Goal: Task Accomplishment & Management: Complete application form

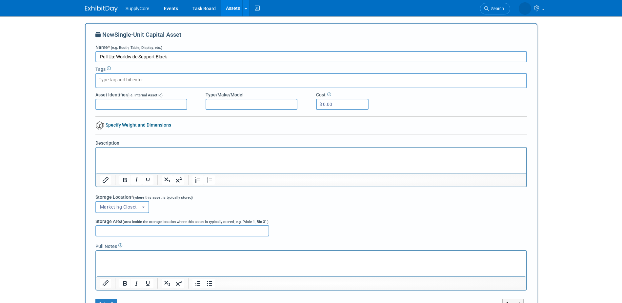
select select "11223894"
click at [138, 105] on input "Asset Identifier (i.e. Internal Asset Id)" at bounding box center [141, 104] width 92 height 11
type input "Worldwide Support Black"
click at [130, 122] on link "Specify Weight and Dimensions" at bounding box center [133, 124] width 76 height 5
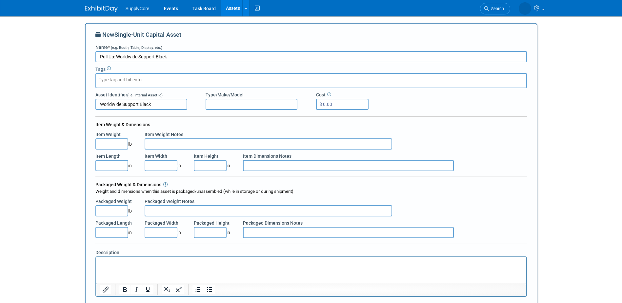
scroll to position [33, 0]
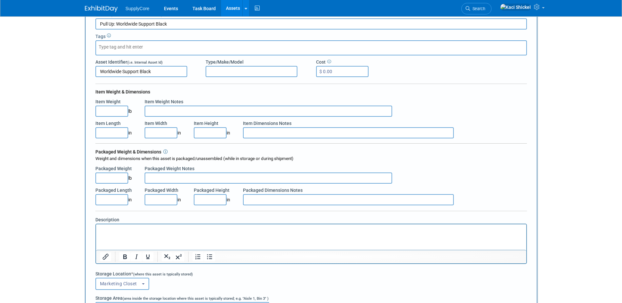
click at [101, 132] on input "Item Length" at bounding box center [111, 132] width 33 height 11
type input "7.00"
click at [147, 132] on input "Item Width" at bounding box center [161, 132] width 33 height 11
type input "3.00"
click at [210, 134] on input "Item Height" at bounding box center [210, 132] width 33 height 11
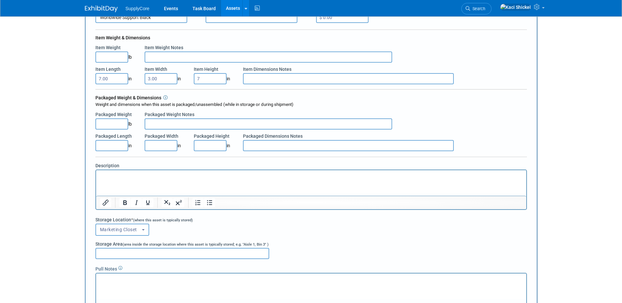
scroll to position [98, 0]
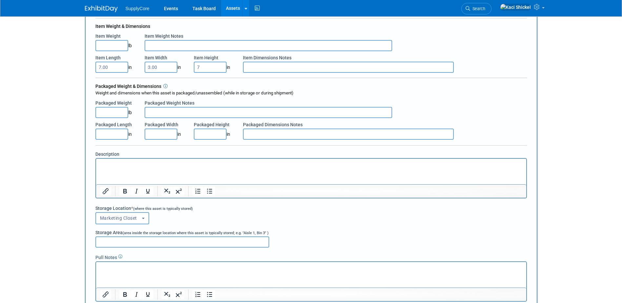
type input "7.00"
click at [125, 166] on p "Rich Text Area. Press ALT-0 for help." at bounding box center [311, 164] width 423 height 7
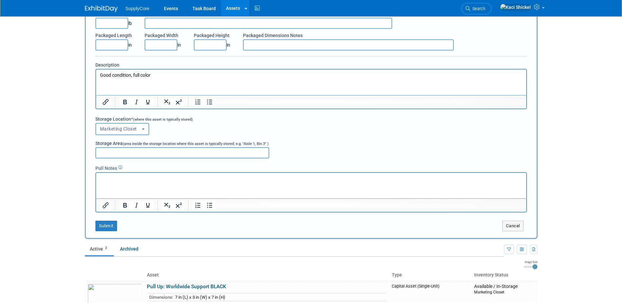
scroll to position [197, 0]
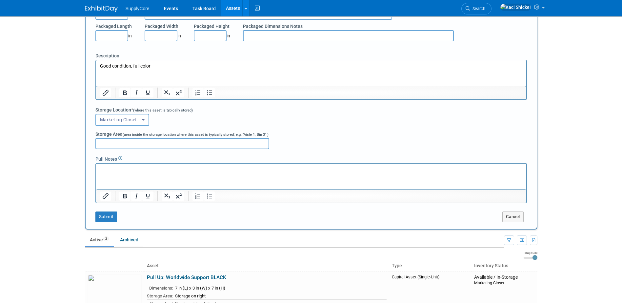
click at [113, 168] on p "Rich Text Area. Press ALT-0 for help." at bounding box center [311, 169] width 423 height 7
click at [107, 167] on p "Rich Text Area. Press ALT-0 for help." at bounding box center [311, 169] width 423 height 7
click at [112, 218] on button "Submit" at bounding box center [106, 217] width 22 height 10
click at [235, 6] on link "Assets" at bounding box center [233, 8] width 24 height 16
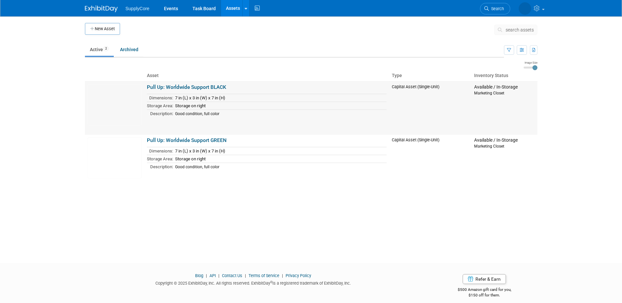
click at [215, 86] on link "Pull Up: Worldwide Support BLACK" at bounding box center [186, 87] width 79 height 6
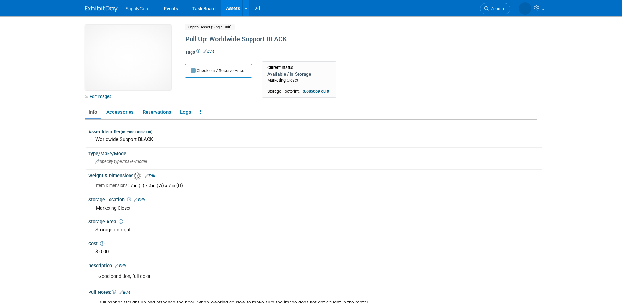
click at [206, 52] on icon at bounding box center [205, 51] width 4 height 4
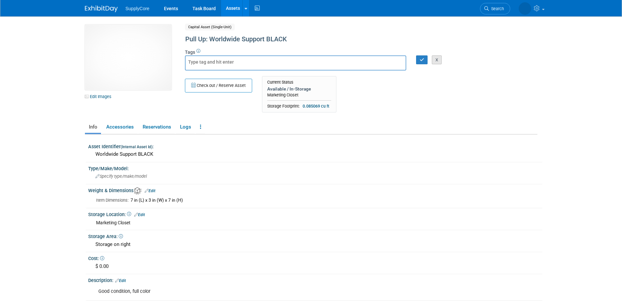
click at [434, 61] on button "X" at bounding box center [437, 59] width 10 height 9
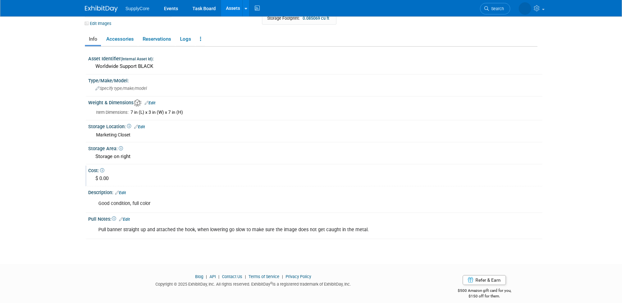
scroll to position [80, 0]
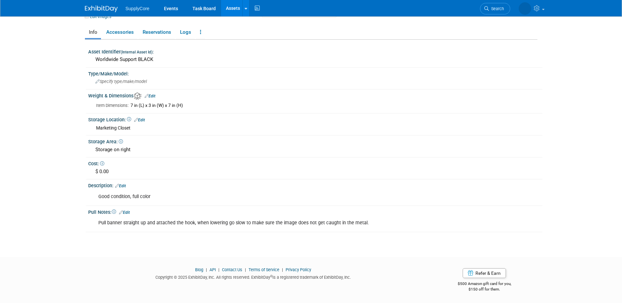
drag, startPoint x: 359, startPoint y: 221, endPoint x: 85, endPoint y: 220, distance: 273.9
click at [85, 220] on div "Asset Identifier (Internal Asset Id) : Worldwide Support BLACK Type/Make/Model:…" at bounding box center [311, 136] width 453 height 193
click at [234, 214] on div "Pull Notes: Edit" at bounding box center [315, 211] width 454 height 9
drag, startPoint x: 375, startPoint y: 219, endPoint x: 95, endPoint y: 227, distance: 279.6
click at [95, 227] on div "Pull banner straight up and attached the hook, when lowering go slow to make su…" at bounding box center [275, 223] width 363 height 13
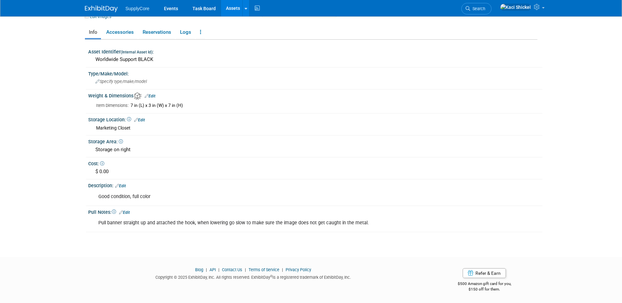
copy div "Pull banner straight up and attached the hook, when lowering go slow to make su…"
click at [272, 230] on div "Pull banner straight up and attached the hook, when lowering go slow to make su…" at bounding box center [315, 222] width 454 height 15
drag, startPoint x: 388, startPoint y: 219, endPoint x: 98, endPoint y: 228, distance: 289.8
click at [98, 228] on div "Pull banner straight up and attached the hook, when lowering go slow to make su…" at bounding box center [275, 223] width 363 height 13
copy div "Pull banner straight up and attached the hook, when lowering go slow to make su…"
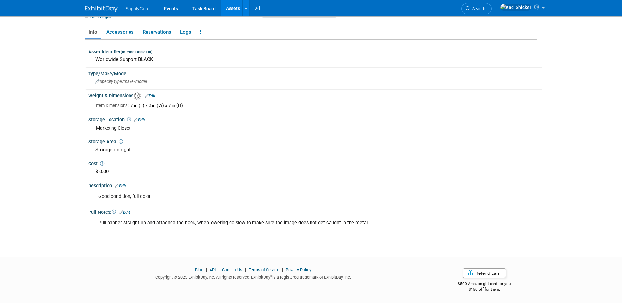
click at [99, 223] on html "SupplyCore Events Task Board Assets New Asset" at bounding box center [311, 71] width 622 height 303
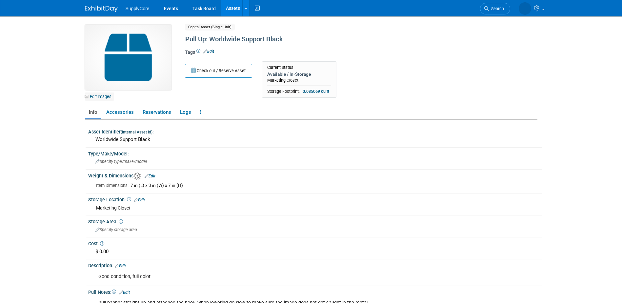
click at [96, 94] on link "Edit Images" at bounding box center [99, 97] width 29 height 8
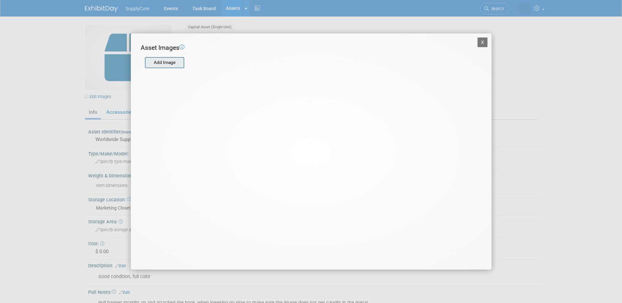
click at [167, 60] on input "file" at bounding box center [145, 63] width 78 height 10
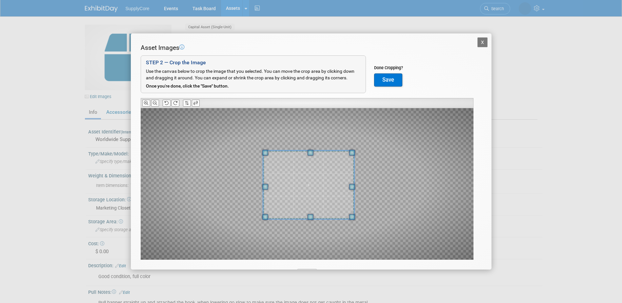
click at [336, 191] on span at bounding box center [308, 185] width 91 height 69
click at [397, 81] on button "Save" at bounding box center [388, 79] width 28 height 13
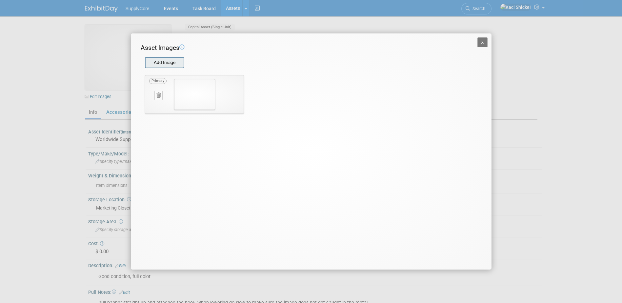
click at [177, 68] on div "Add Image" at bounding box center [164, 62] width 39 height 11
click at [169, 65] on input "file" at bounding box center [145, 63] width 78 height 10
click at [481, 44] on button "X" at bounding box center [483, 42] width 10 height 10
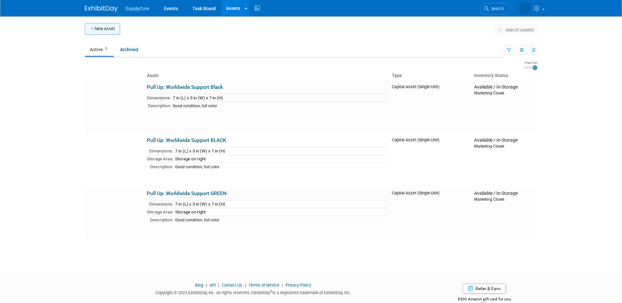
click at [109, 30] on button "New Asset" at bounding box center [102, 29] width 35 height 12
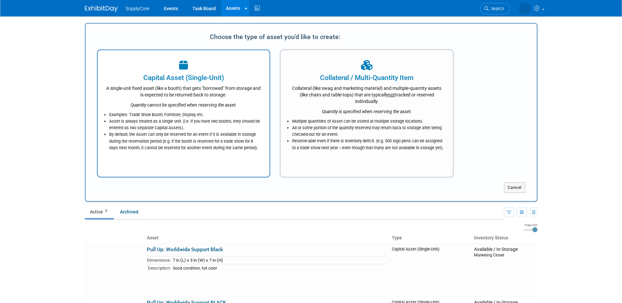
click at [182, 150] on li "By default, the Asset can only be reserved for an event if it is available in s…" at bounding box center [185, 141] width 153 height 20
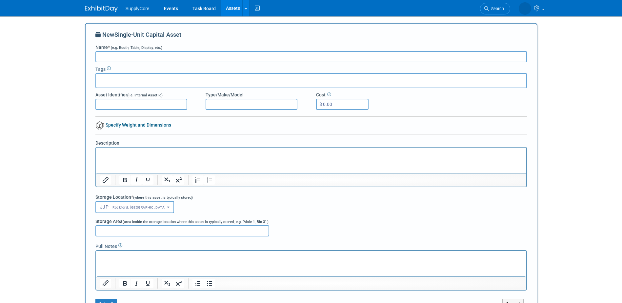
click at [127, 55] on input "Name * (e.g. Booth, Table, Display, etc.)" at bounding box center [311, 56] width 432 height 11
type input "Pull Up: Proudly Partnering With"
click at [135, 103] on input "Asset Identifier (i.e. Internal Asset Id)" at bounding box center [141, 104] width 92 height 11
click at [147, 105] on input "Asset Identifier (i.e. Internal Asset Id)" at bounding box center [141, 104] width 92 height 11
type input "Proudly Partnering With"
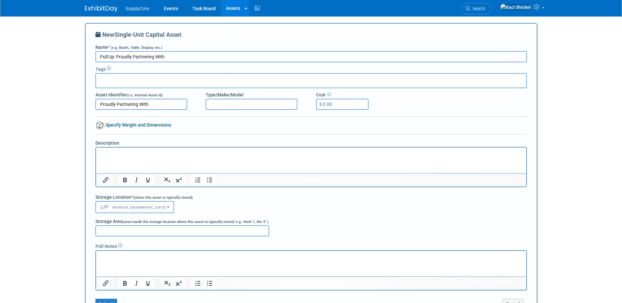
click at [107, 153] on p "Rich Text Area. Press ALT-0 for help." at bounding box center [311, 153] width 423 height 7
click at [110, 151] on p "Rich Text Area. Press ALT-0 for help." at bounding box center [311, 153] width 423 height 7
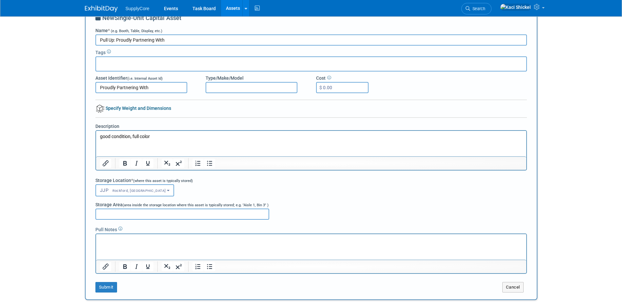
scroll to position [33, 0]
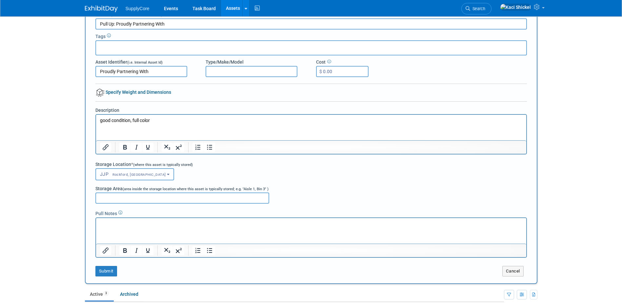
click at [122, 171] on button "JJP Rockford, [GEOGRAPHIC_DATA]" at bounding box center [134, 174] width 79 height 12
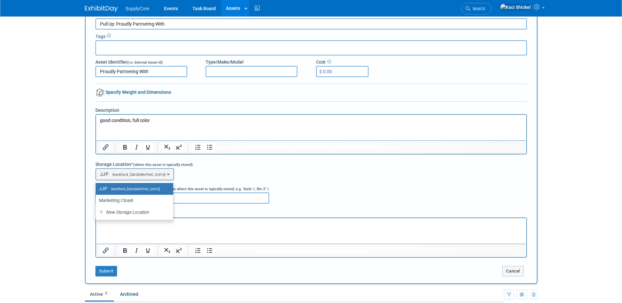
click at [119, 195] on link "JJP Rockford, [GEOGRAPHIC_DATA]" at bounding box center [134, 189] width 77 height 12
click at [112, 202] on label "Marketing Closet" at bounding box center [133, 200] width 68 height 9
click at [97, 202] on input "Marketing Closet" at bounding box center [95, 200] width 4 height 4
select select "11223894"
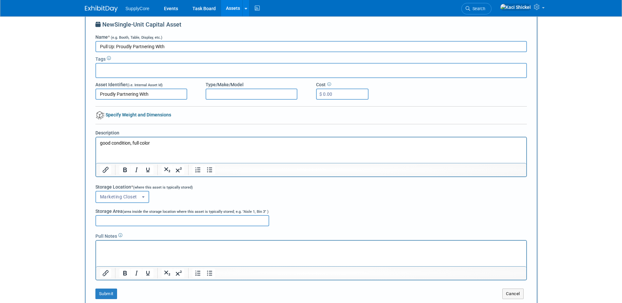
scroll to position [0, 0]
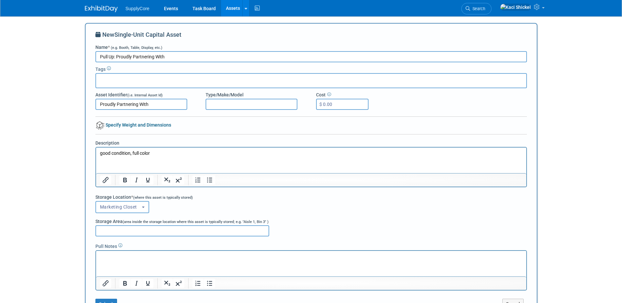
click at [132, 120] on div at bounding box center [311, 118] width 432 height 5
click at [131, 126] on link "Specify Weight and Dimensions" at bounding box center [133, 124] width 76 height 5
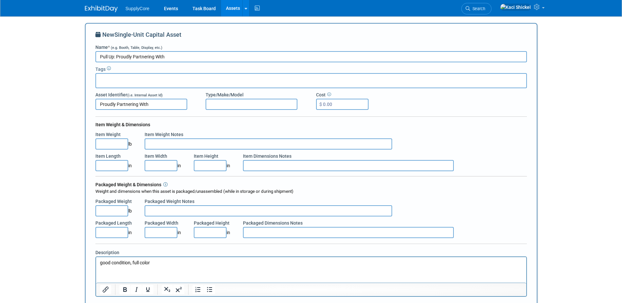
click at [110, 164] on input "Item Length" at bounding box center [111, 165] width 33 height 11
type input "7.00"
type input "3.00"
type input "7.00"
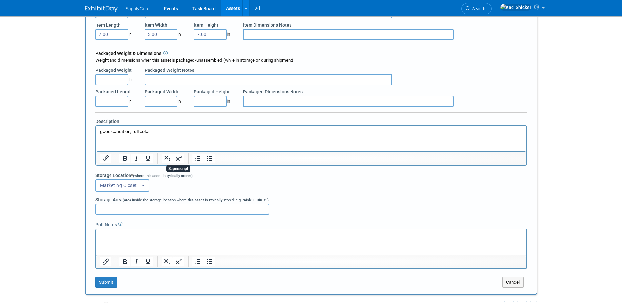
scroll to position [164, 0]
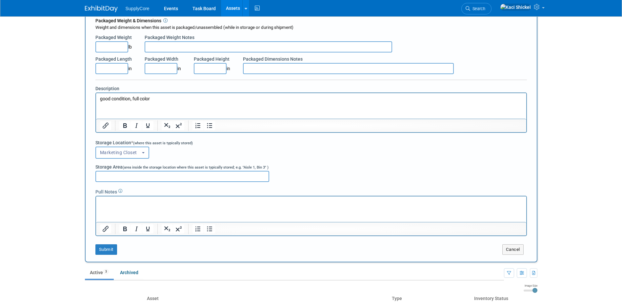
click at [103, 198] on html at bounding box center [311, 200] width 430 height 9
click at [122, 204] on p "Rich Text Area. Press ALT-0 for help." at bounding box center [311, 202] width 423 height 7
click at [367, 203] on p "Pull banner straight up and attached the hook, when lowering go slow to make su…" at bounding box center [311, 202] width 423 height 7
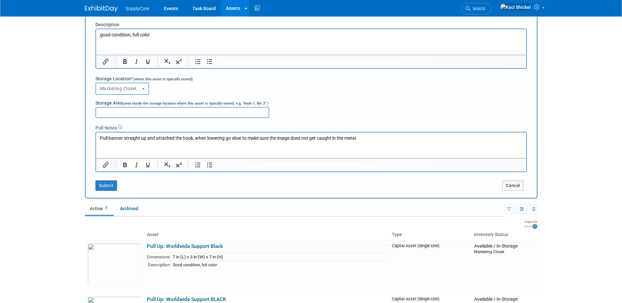
scroll to position [262, 0]
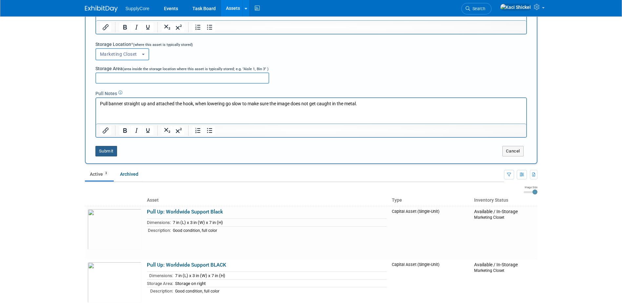
click at [109, 149] on button "Submit" at bounding box center [106, 151] width 22 height 10
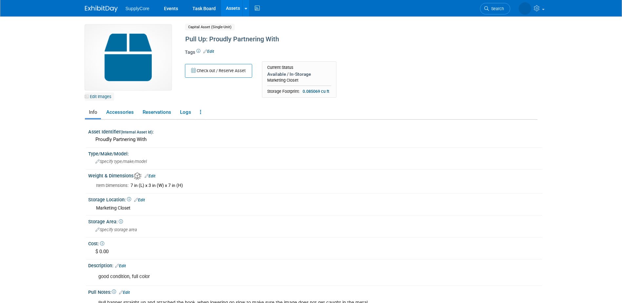
click at [104, 95] on link "Edit Images" at bounding box center [99, 97] width 29 height 8
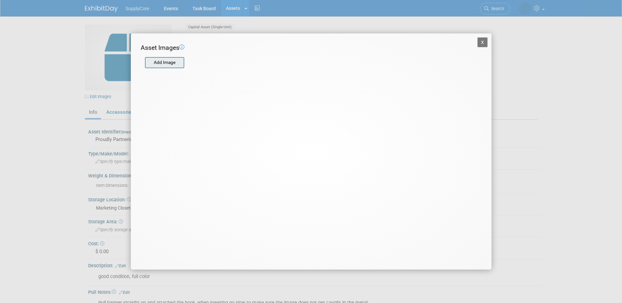
click at [157, 62] on input "file" at bounding box center [145, 63] width 78 height 10
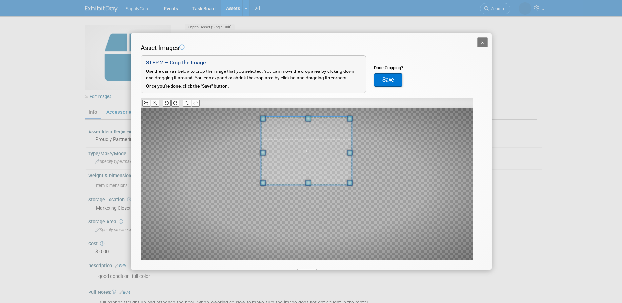
click at [331, 137] on span at bounding box center [306, 150] width 91 height 69
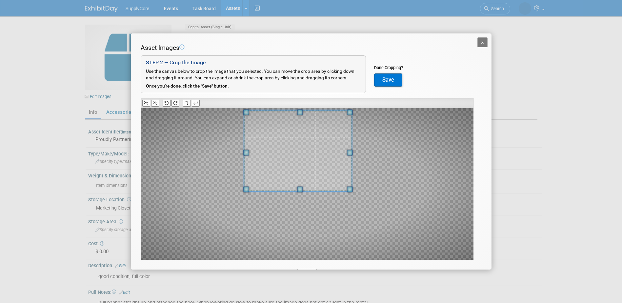
click at [247, 164] on div at bounding box center [298, 150] width 108 height 81
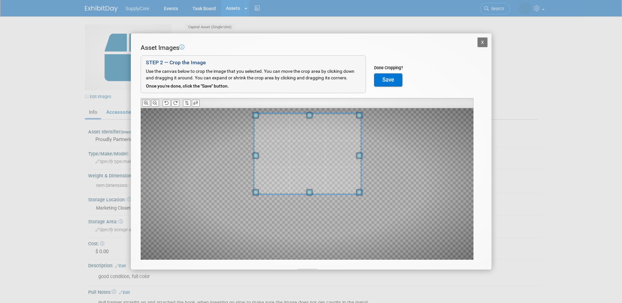
click at [322, 164] on span at bounding box center [308, 153] width 108 height 81
click at [317, 196] on div at bounding box center [307, 155] width 113 height 85
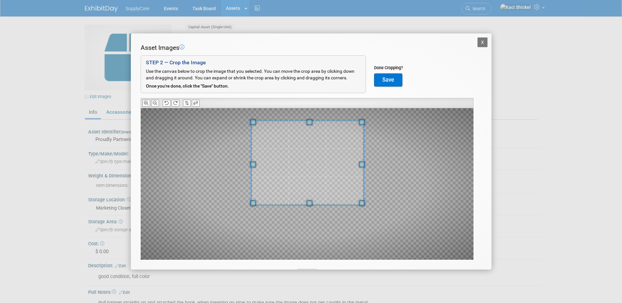
click at [326, 185] on span at bounding box center [307, 162] width 113 height 85
click at [396, 80] on button "Save" at bounding box center [388, 79] width 28 height 13
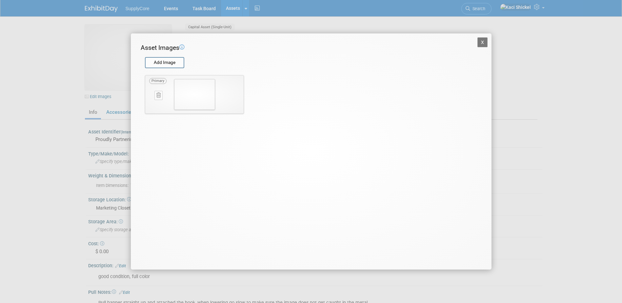
click at [484, 42] on button "X" at bounding box center [483, 42] width 10 height 10
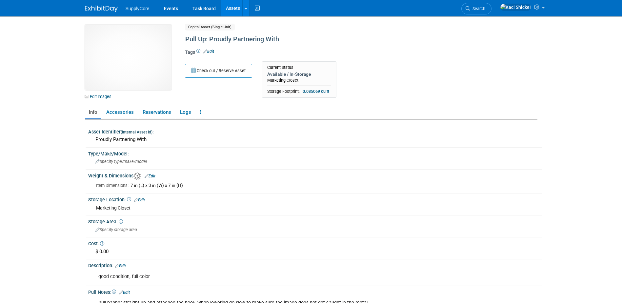
click at [232, 7] on link "Assets" at bounding box center [233, 8] width 24 height 16
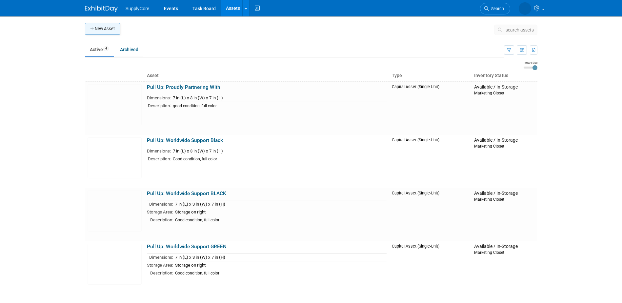
click at [99, 30] on button "New Asset" at bounding box center [102, 29] width 35 height 12
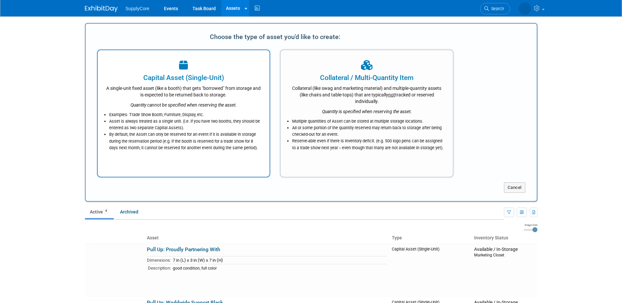
click at [186, 125] on li "Asset is always treated as a single unit. (i.e. if you have two booths, they sh…" at bounding box center [185, 124] width 153 height 13
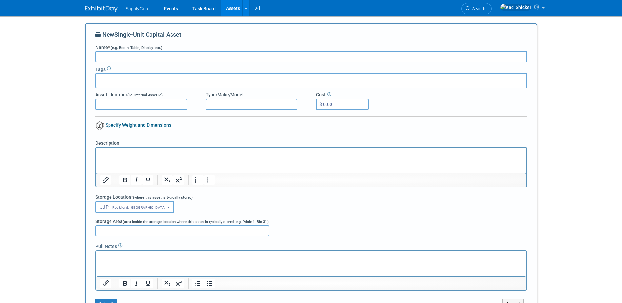
click at [116, 55] on input "Name * (e.g. Booth, Table, Display, etc.)" at bounding box center [311, 56] width 432 height 11
type input "Pull Up: Sales Process"
click at [112, 106] on input "Asset Identifier (i.e. Internal Asset Id)" at bounding box center [141, 104] width 92 height 11
type input "Sales Process"
click at [223, 105] on input "Type/Make/Model" at bounding box center [252, 104] width 92 height 11
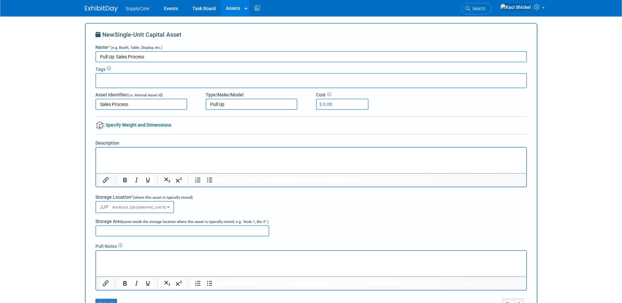
type input "Pull Up"
click at [126, 151] on p "Rich Text Area. Press ALT-0 for help." at bounding box center [311, 153] width 423 height 7
click at [118, 210] on button "JJP Rockford, [GEOGRAPHIC_DATA]" at bounding box center [134, 207] width 79 height 12
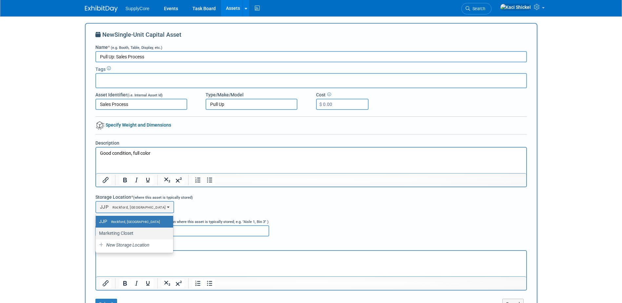
click at [128, 234] on label "Marketing Closet" at bounding box center [133, 233] width 68 height 9
click at [97, 234] on input "Marketing Closet" at bounding box center [95, 233] width 4 height 4
select select "11223894"
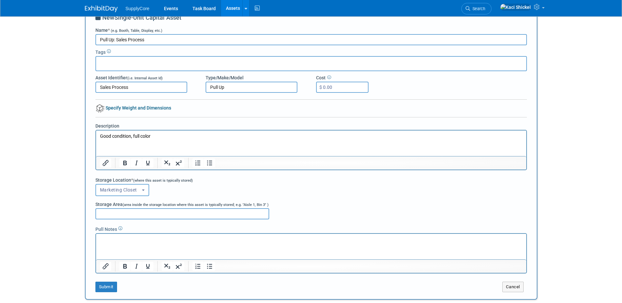
scroll to position [33, 0]
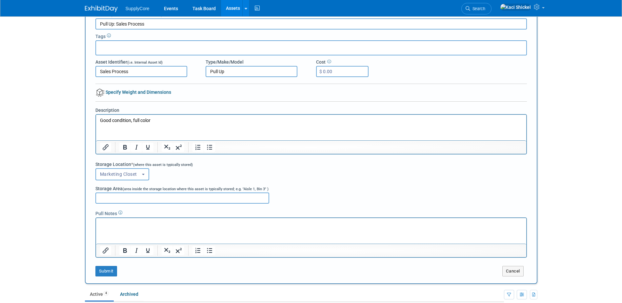
click at [114, 226] on p "Rich Text Area. Press ALT-0 for help." at bounding box center [311, 224] width 423 height 7
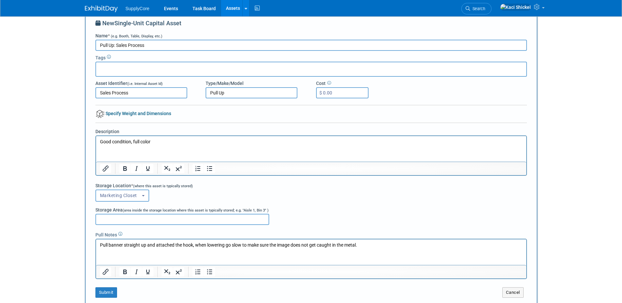
scroll to position [0, 0]
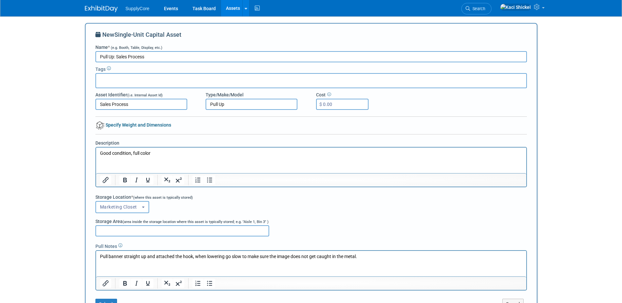
click at [114, 126] on link "Specify Weight and Dimensions" at bounding box center [133, 124] width 76 height 5
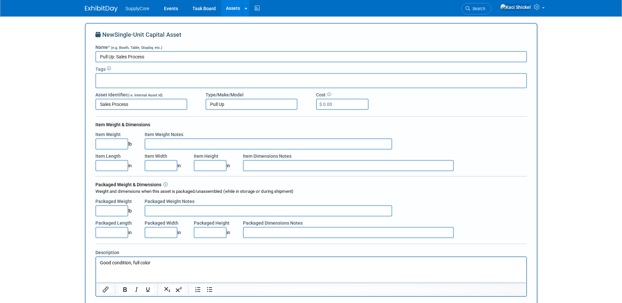
click at [112, 166] on input "Item Length" at bounding box center [111, 165] width 33 height 11
type input "7.00"
type input "3.00"
type input "7.00"
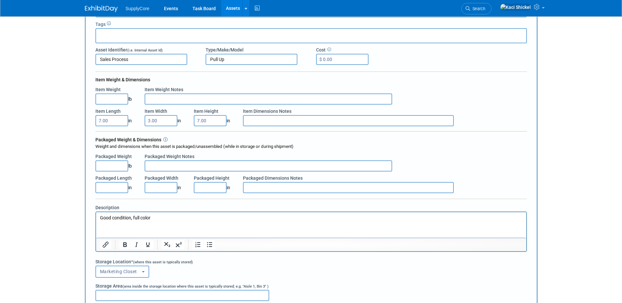
scroll to position [164, 0]
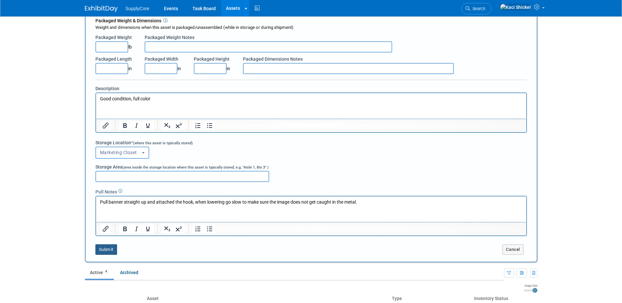
click at [111, 253] on button "Submit" at bounding box center [106, 249] width 22 height 10
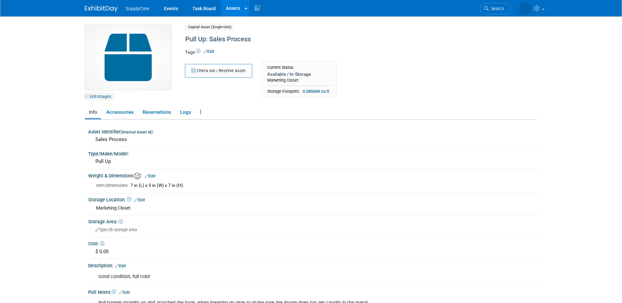
click at [108, 98] on link "Edit Images" at bounding box center [99, 97] width 29 height 8
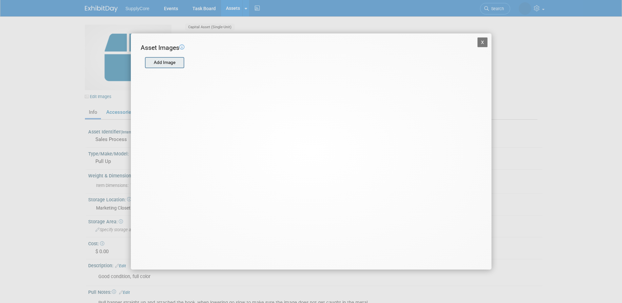
click at [160, 62] on input "file" at bounding box center [145, 63] width 78 height 10
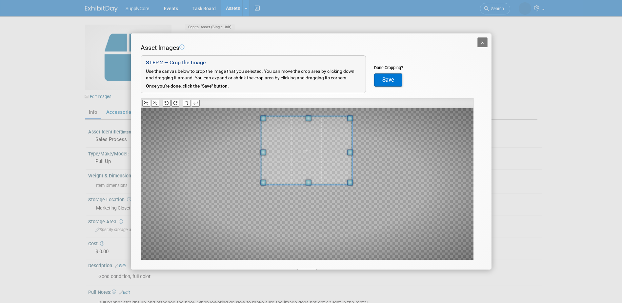
click at [312, 155] on span at bounding box center [306, 150] width 91 height 69
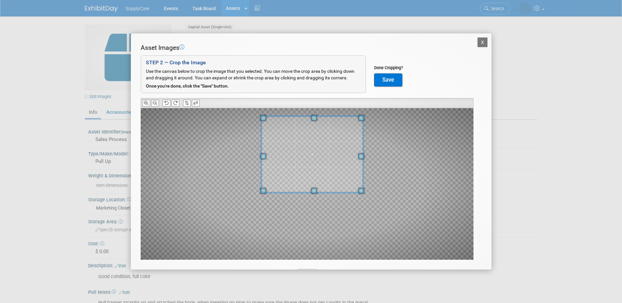
click at [362, 199] on div at bounding box center [307, 184] width 333 height 152
click at [332, 165] on span at bounding box center [306, 156] width 102 height 77
click at [361, 202] on div at bounding box center [307, 184] width 333 height 152
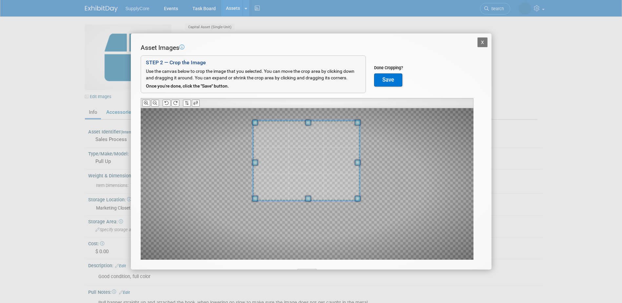
click at [341, 177] on span at bounding box center [306, 160] width 107 height 80
click at [382, 80] on button "Save" at bounding box center [388, 79] width 28 height 13
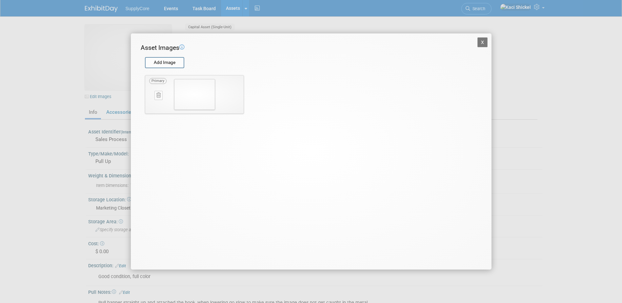
click at [481, 45] on button "X" at bounding box center [483, 42] width 10 height 10
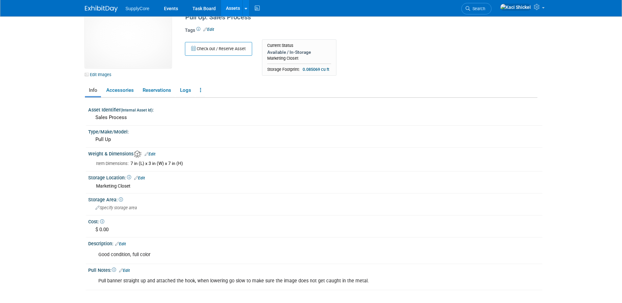
scroll to position [33, 0]
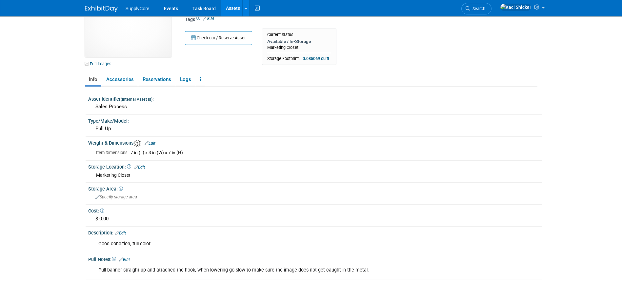
click at [228, 7] on link "Assets" at bounding box center [233, 8] width 24 height 16
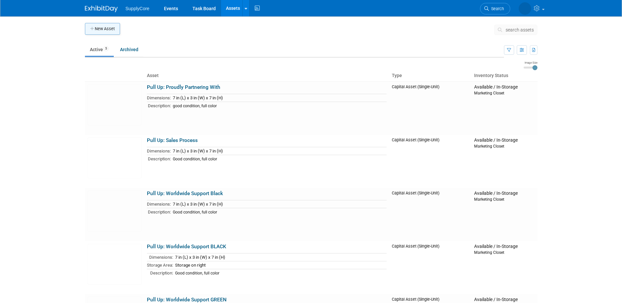
click at [110, 29] on button "New Asset" at bounding box center [102, 29] width 35 height 12
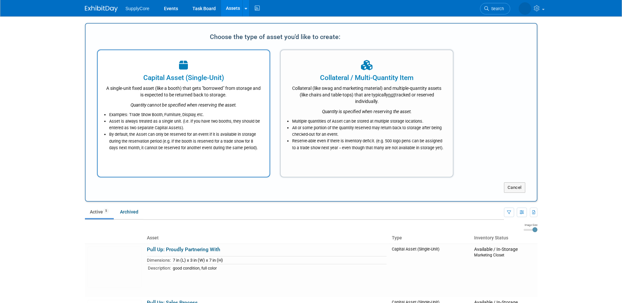
click at [159, 86] on div "A single-unit fixed asset (like a booth) that gets "borrowed" from storage and …" at bounding box center [184, 90] width 156 height 15
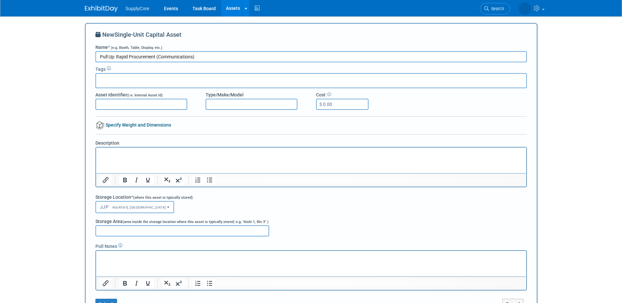
type input "Pull Up: Rapid Procurement (Communications)"
type input "P"
type input "Rapid Procurement"
click at [128, 124] on link "Specify Weight and Dimensions" at bounding box center [133, 124] width 76 height 5
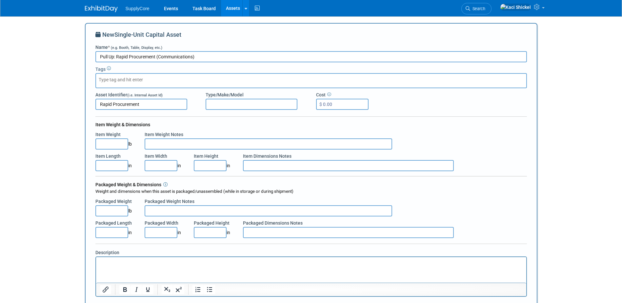
click at [111, 164] on input "Item Length" at bounding box center [111, 165] width 33 height 11
type input "7.00"
type input "3.00"
type input "7.00"
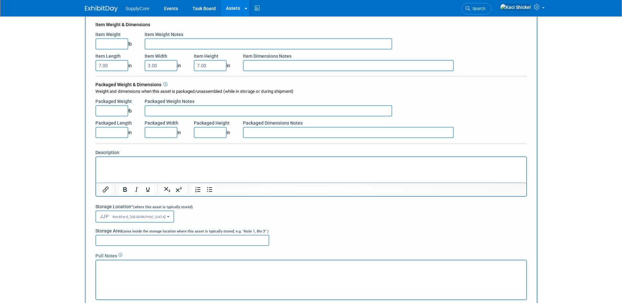
scroll to position [131, 0]
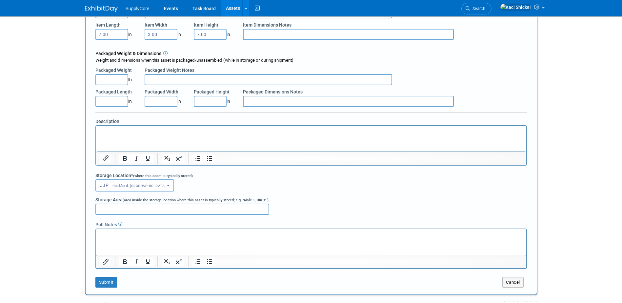
click at [108, 132] on p "Rich Text Area. Press ALT-0 for help." at bounding box center [311, 131] width 423 height 7
click at [114, 185] on span "Rockford, [GEOGRAPHIC_DATA]" at bounding box center [137, 186] width 57 height 4
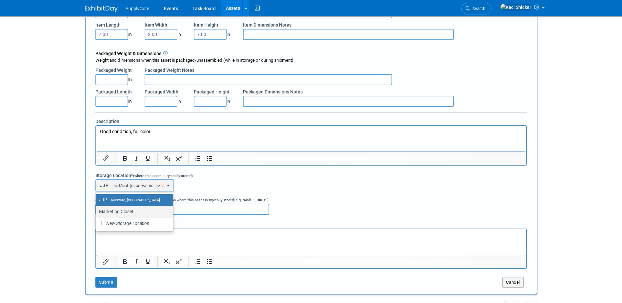
click at [121, 208] on label "Marketing Closet" at bounding box center [133, 211] width 68 height 9
click at [97, 210] on input "Marketing Closet" at bounding box center [95, 212] width 4 height 4
select select "11223894"
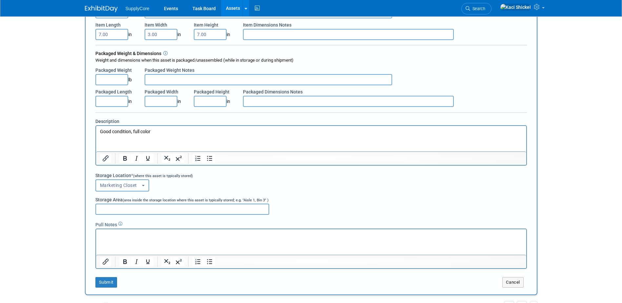
click at [133, 237] on p "Rich Text Area. Press ALT-0 for help." at bounding box center [311, 235] width 423 height 7
click at [107, 282] on button "Submit" at bounding box center [106, 282] width 22 height 10
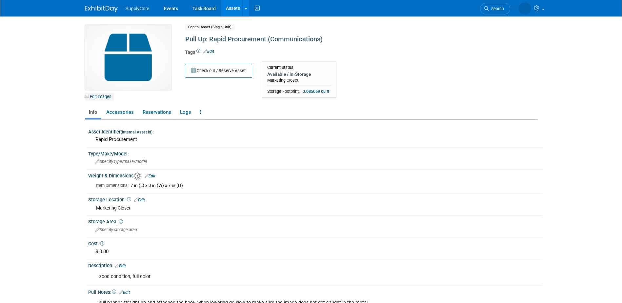
click at [104, 98] on link "Edit Images" at bounding box center [99, 97] width 29 height 8
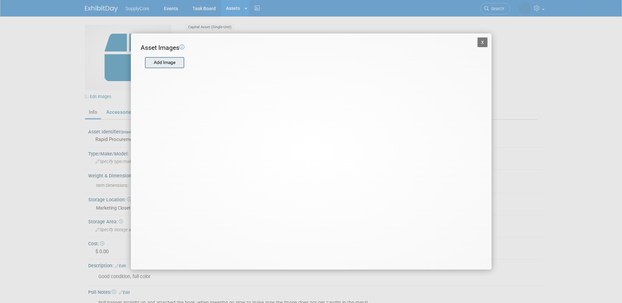
click at [176, 65] on input "file" at bounding box center [145, 63] width 78 height 10
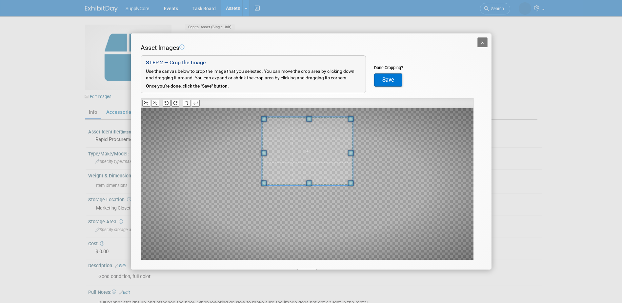
click at [328, 153] on span at bounding box center [307, 151] width 91 height 69
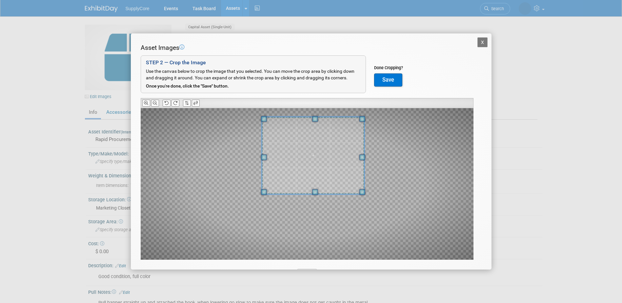
click at [361, 201] on div at bounding box center [307, 184] width 333 height 152
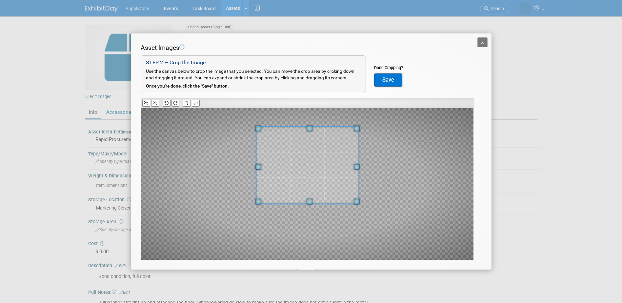
click at [337, 179] on span at bounding box center [307, 164] width 102 height 77
click at [391, 80] on button "Save" at bounding box center [388, 79] width 28 height 13
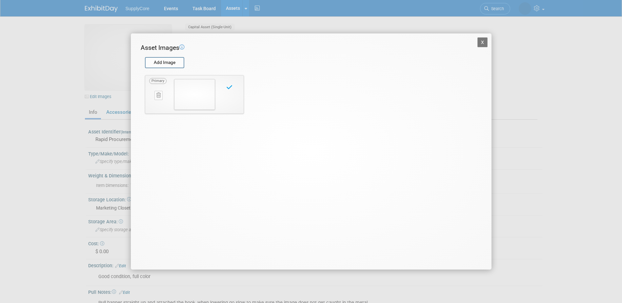
click at [483, 43] on button "X" at bounding box center [483, 42] width 10 height 10
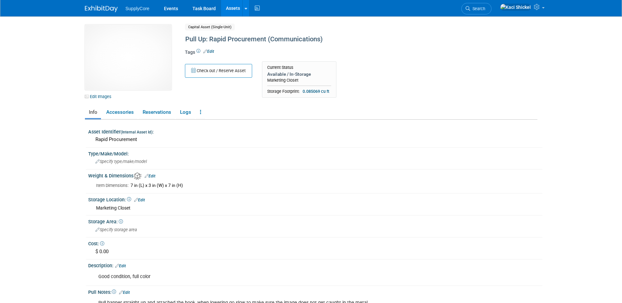
click at [235, 11] on link "Assets" at bounding box center [233, 8] width 24 height 16
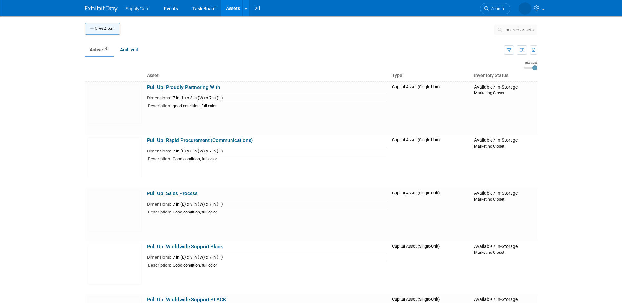
click at [100, 31] on button "New Asset" at bounding box center [102, 29] width 35 height 12
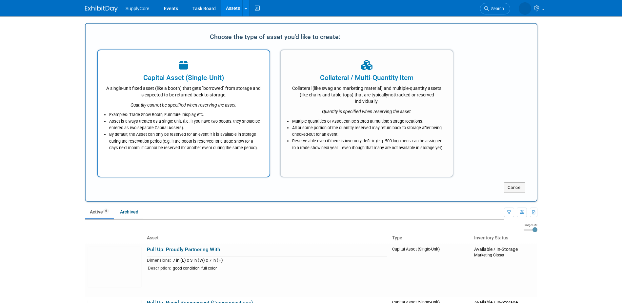
click at [155, 100] on div "Quantity cannot be specified when reserving the asset." at bounding box center [184, 103] width 156 height 10
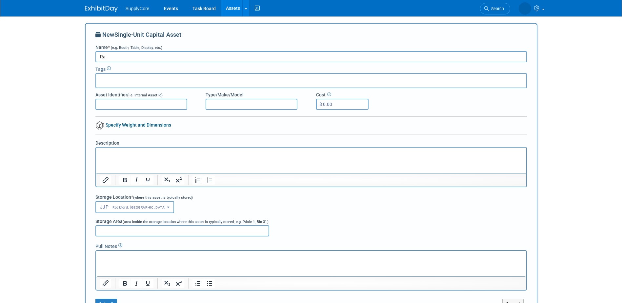
type input "R"
type input "Pull Up: Rapid Procurement (Communications)"
click at [133, 102] on input "Asset Identifier (i.e. Internal Asset Id)" at bounding box center [141, 104] width 92 height 11
type input "Rapid Procurement"
select select "11223894"
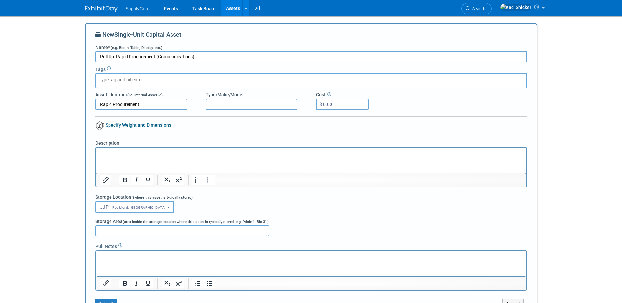
click at [145, 157] on html at bounding box center [311, 152] width 430 height 9
click at [143, 128] on div "New Single-Unit Capital Asset Name * (e.g. Booth, Table, Display, etc.) Pull Up…" at bounding box center [311, 170] width 432 height 279
click at [143, 125] on link "Specify Weight and Dimensions" at bounding box center [133, 124] width 76 height 5
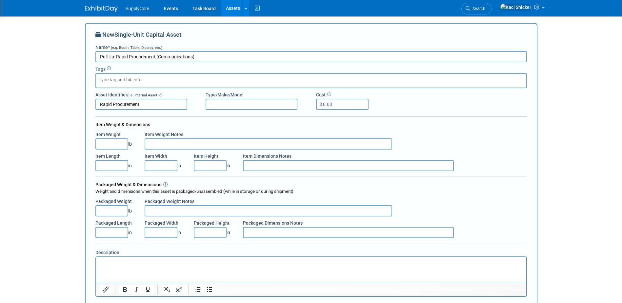
click at [115, 166] on input "Item Length" at bounding box center [111, 165] width 33 height 11
type input "7.00"
type input "3.00"
type input "7.00"
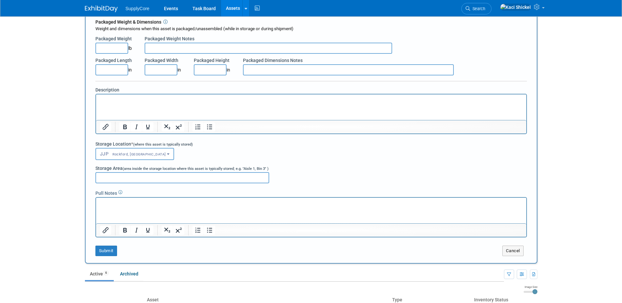
scroll to position [164, 0]
click at [111, 100] on p "Rich Text Area. Press ALT-0 for help." at bounding box center [311, 98] width 423 height 7
click at [121, 153] on span "Rockford, [GEOGRAPHIC_DATA]" at bounding box center [137, 153] width 57 height 4
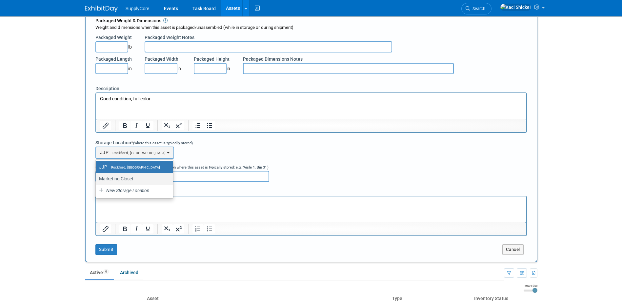
click at [126, 178] on label "Marketing Closet" at bounding box center [133, 179] width 68 height 9
click at [97, 178] on input "Marketing Closet" at bounding box center [95, 179] width 4 height 4
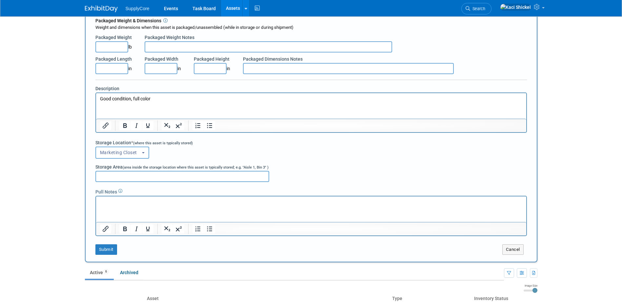
click at [125, 203] on p "Rich Text Area. Press ALT-0 for help." at bounding box center [311, 202] width 423 height 7
click at [98, 247] on button "Submit" at bounding box center [106, 249] width 22 height 10
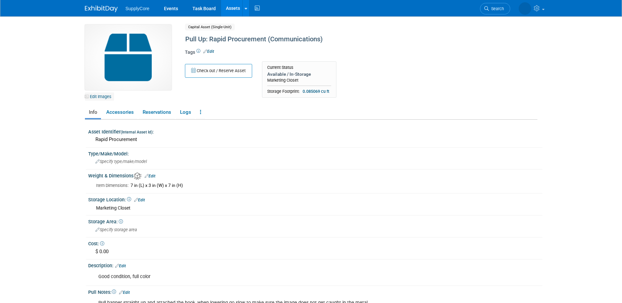
click at [104, 96] on link "Edit Images" at bounding box center [99, 97] width 29 height 8
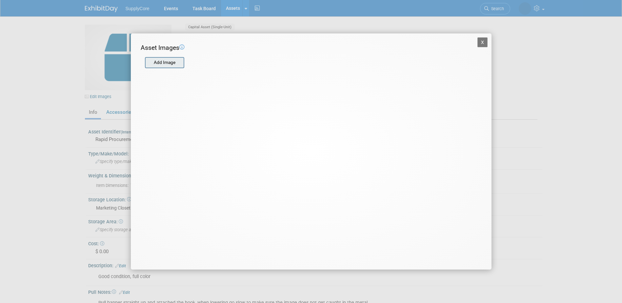
click at [156, 63] on input "file" at bounding box center [145, 63] width 78 height 10
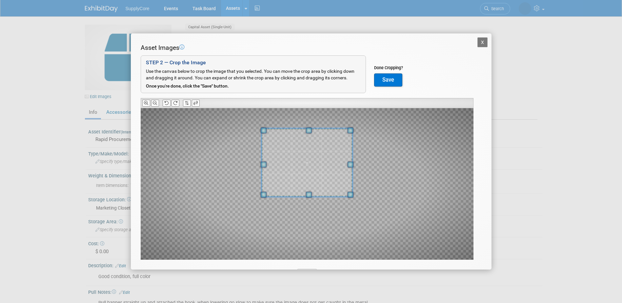
click at [324, 174] on span at bounding box center [306, 162] width 91 height 69
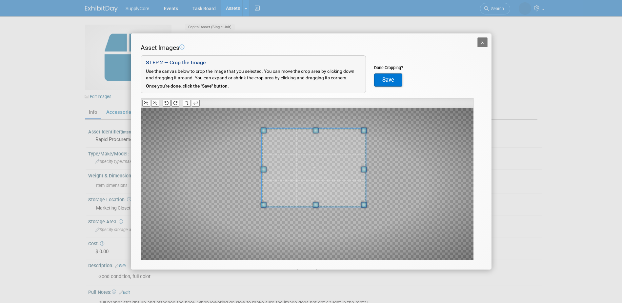
click at [364, 217] on div at bounding box center [307, 184] width 333 height 152
click at [346, 181] on span at bounding box center [307, 167] width 104 height 78
click at [388, 79] on button "Save" at bounding box center [388, 79] width 28 height 13
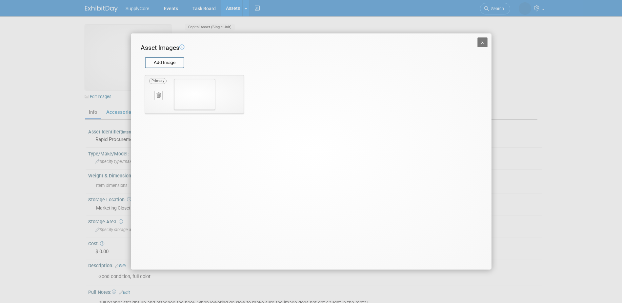
click at [481, 41] on button "X" at bounding box center [483, 42] width 10 height 10
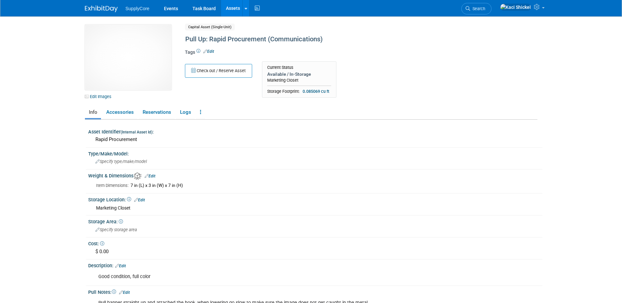
click at [230, 11] on link "Assets" at bounding box center [233, 8] width 24 height 16
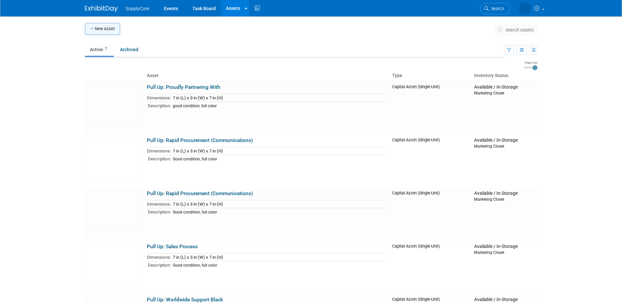
click at [113, 30] on button "New Asset" at bounding box center [102, 29] width 35 height 12
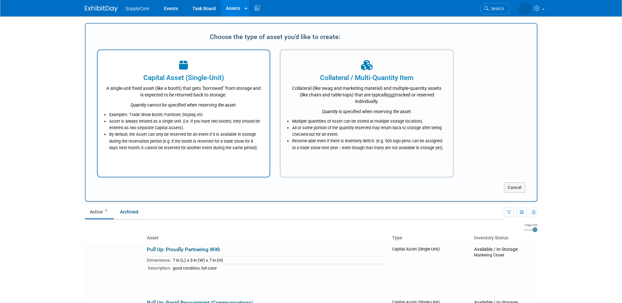
click at [166, 92] on div "A single-unit fixed asset (like a booth) that gets "borrowed" from storage and …" at bounding box center [184, 90] width 156 height 15
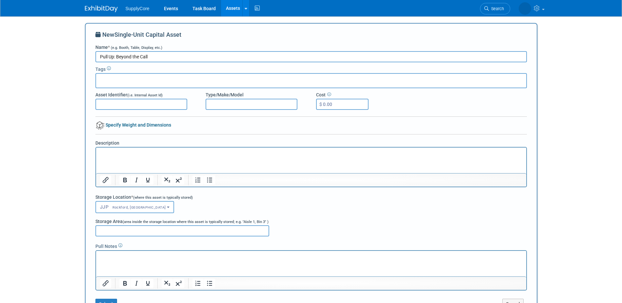
type input "Pull Up: Beyond the Call"
click at [112, 105] on input "Asset Identifier (i.e. Internal Asset Id)" at bounding box center [141, 104] width 92 height 11
type input "Beyond the Call"
click at [118, 123] on link "Specify Weight and Dimensions" at bounding box center [133, 124] width 76 height 5
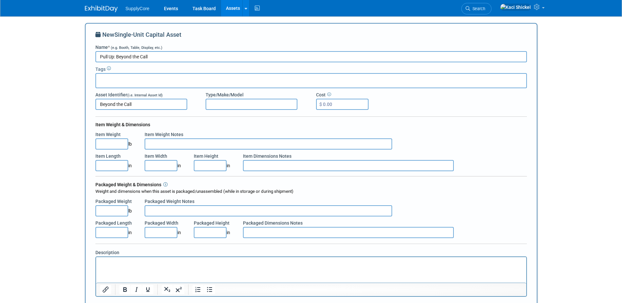
click at [109, 165] on input "Item Length" at bounding box center [111, 165] width 33 height 11
type input "7.00"
type input "3.00"
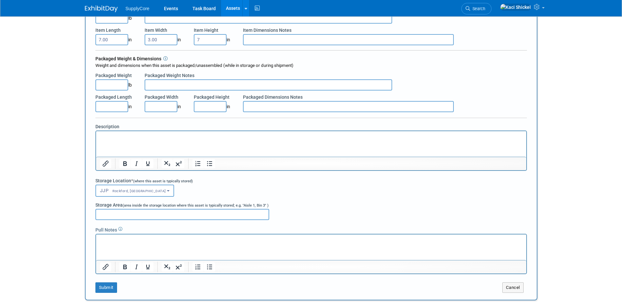
scroll to position [131, 0]
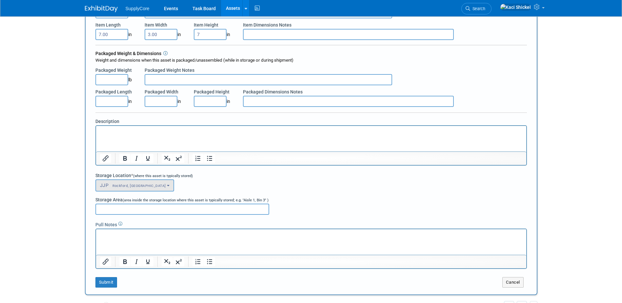
type input "7.00"
click at [119, 186] on span "Rockford, [GEOGRAPHIC_DATA]" at bounding box center [137, 186] width 57 height 4
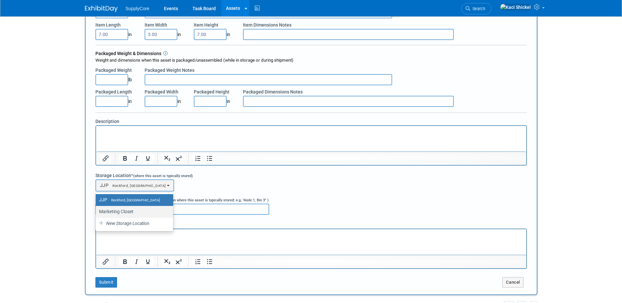
click at [122, 212] on label "Marketing Closet" at bounding box center [133, 211] width 68 height 9
click at [97, 212] on input "Marketing Closet" at bounding box center [95, 212] width 4 height 4
select select "11223894"
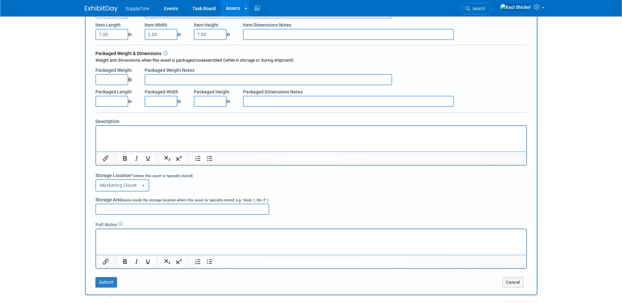
click at [117, 233] on p "Rich Text Area. Press ALT-0 for help." at bounding box center [311, 235] width 423 height 7
click at [107, 281] on button "Submit" at bounding box center [106, 282] width 22 height 10
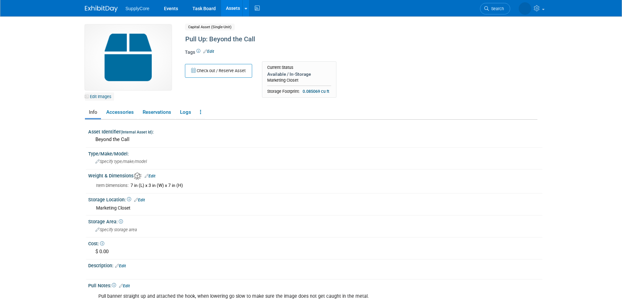
click at [105, 94] on link "Edit Images" at bounding box center [99, 97] width 29 height 8
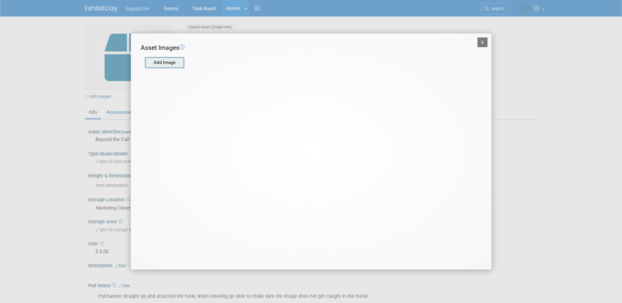
click at [153, 65] on input "file" at bounding box center [145, 63] width 78 height 10
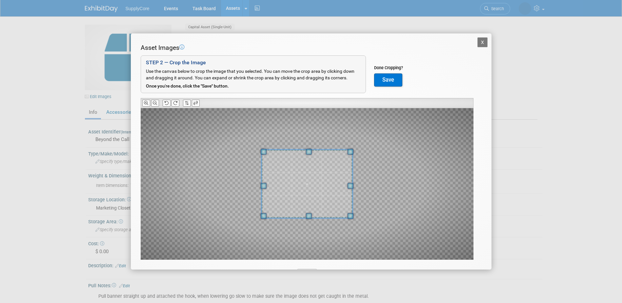
click at [479, 42] on button "X" at bounding box center [483, 42] width 10 height 10
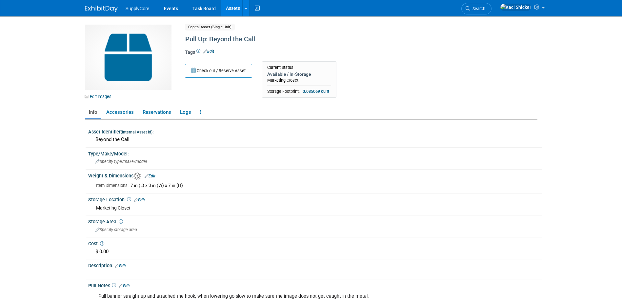
click at [212, 51] on link "Edit" at bounding box center [208, 51] width 11 height 5
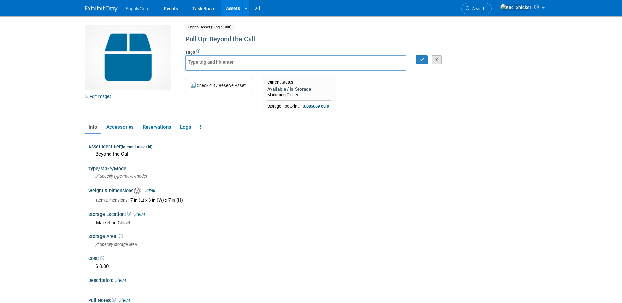
click at [437, 59] on button "X" at bounding box center [437, 59] width 10 height 9
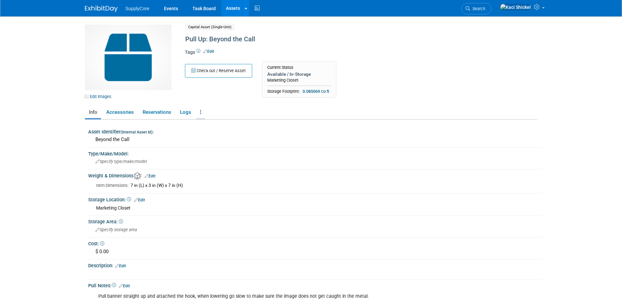
click at [200, 110] on icon at bounding box center [200, 112] width 1 height 5
click at [166, 134] on div "Asset Identifier (Internal Asset Id) :" at bounding box center [315, 131] width 454 height 8
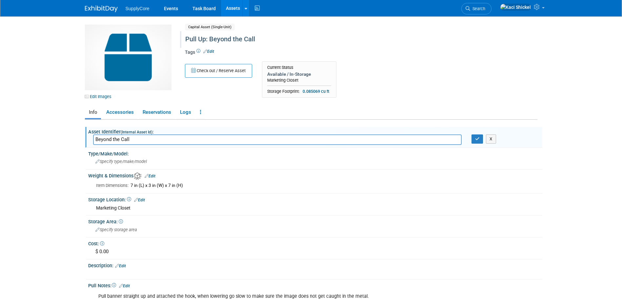
click at [203, 42] on div "Pull Up: Beyond the Call" at bounding box center [333, 39] width 300 height 12
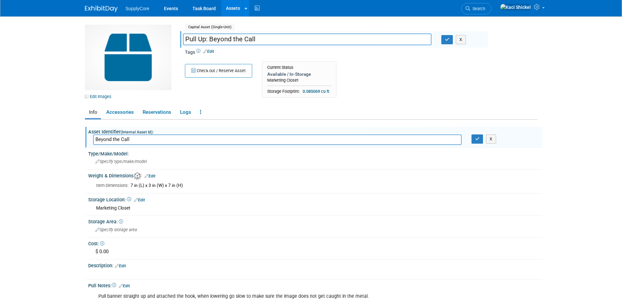
click at [205, 39] on input "Pull Up: Beyond the Call" at bounding box center [307, 38] width 249 height 11
type input "Pop Up: Beyond the Call"
click at [101, 95] on link "Edit Images" at bounding box center [99, 97] width 29 height 8
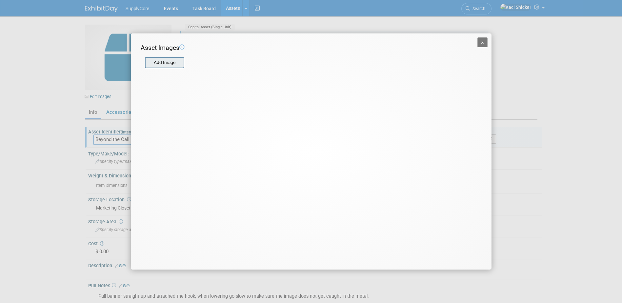
click at [155, 60] on input "file" at bounding box center [145, 63] width 78 height 10
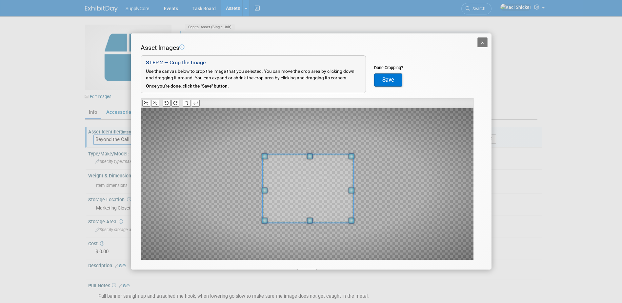
click at [335, 218] on span at bounding box center [307, 188] width 91 height 69
click at [385, 82] on button "Save" at bounding box center [388, 79] width 28 height 13
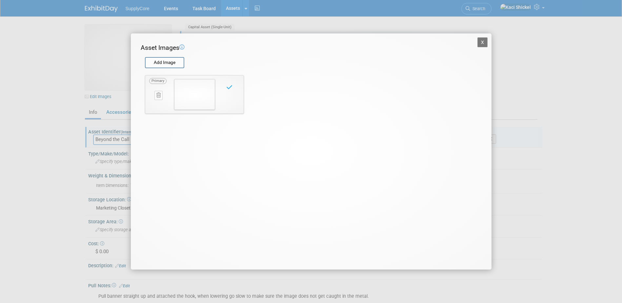
click at [483, 41] on button "X" at bounding box center [483, 42] width 10 height 10
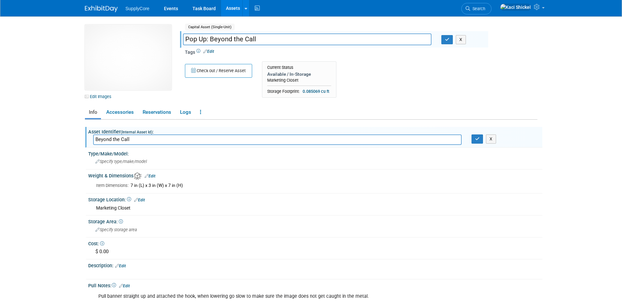
scroll to position [33, 0]
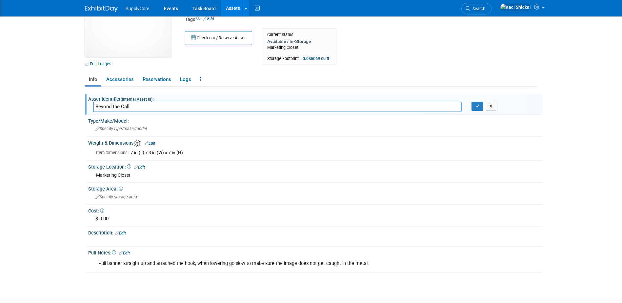
click at [189, 152] on div "7 in (L) x 3 in (W) x 7 in (H)" at bounding box center [334, 153] width 407 height 6
click at [172, 150] on div "7 in (L) x 3 in (W) x 7 in (H)" at bounding box center [334, 153] width 407 height 6
click at [131, 153] on div "7 in (L) x 3 in (W) x 7 in (H)" at bounding box center [334, 153] width 407 height 6
click at [153, 144] on link "Edit" at bounding box center [150, 143] width 11 height 5
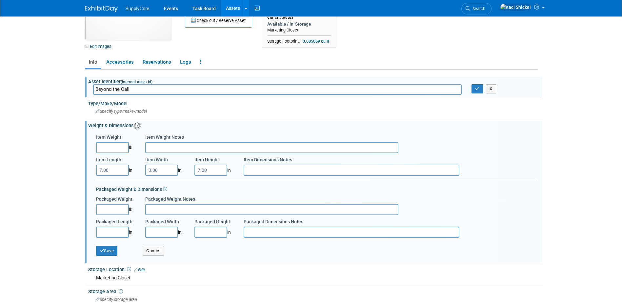
scroll to position [66, 0]
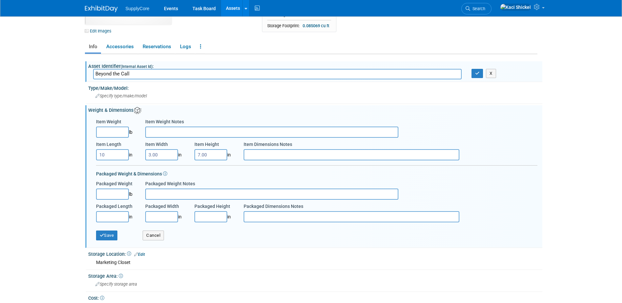
type input "10.00"
click at [166, 155] on input "3.00" at bounding box center [161, 154] width 33 height 11
click at [205, 156] on input "7.00" at bounding box center [211, 154] width 33 height 11
type input "10.00"
click at [221, 174] on div "Packaged Weight & Dimensions" at bounding box center [317, 171] width 442 height 12
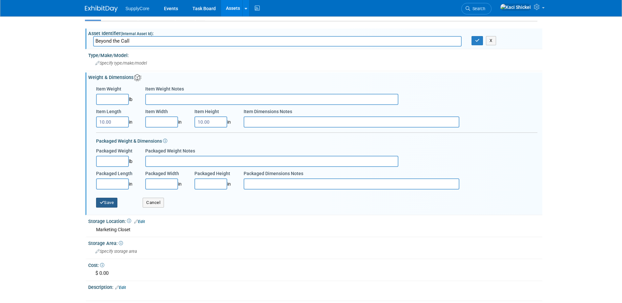
click at [104, 205] on button "Save" at bounding box center [107, 203] width 22 height 10
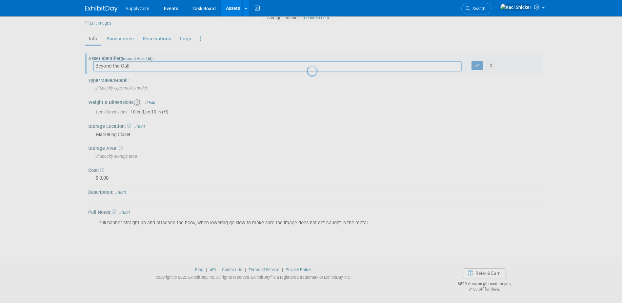
scroll to position [73, 0]
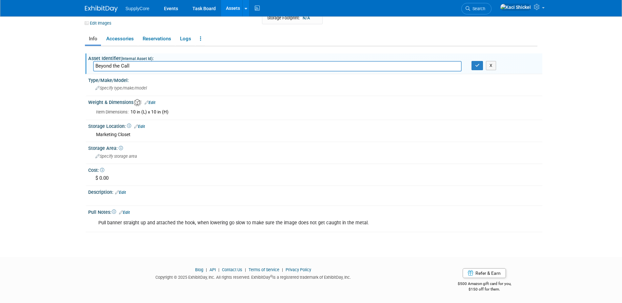
click at [129, 214] on link "Edit" at bounding box center [124, 212] width 11 height 5
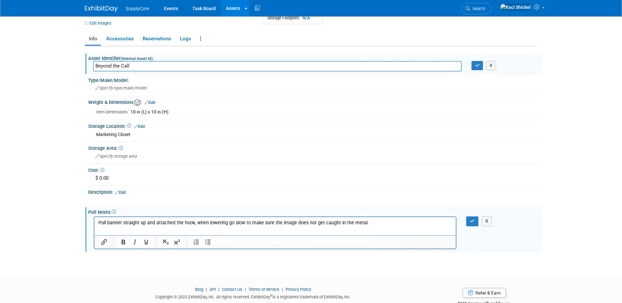
scroll to position [0, 0]
drag, startPoint x: 374, startPoint y: 222, endPoint x: 89, endPoint y: 225, distance: 285.1
click at [94, 225] on html "Pull banner straight up and attached the hook, when lowering go slow to make su…" at bounding box center [275, 221] width 362 height 9
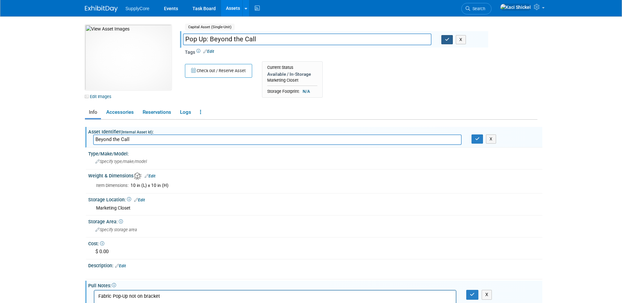
click at [444, 40] on button "button" at bounding box center [448, 39] width 12 height 9
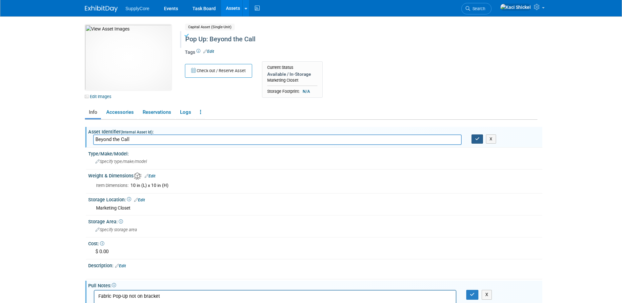
click at [476, 140] on icon "button" at bounding box center [477, 139] width 5 height 4
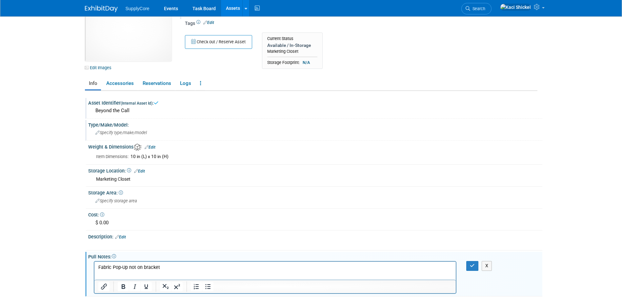
scroll to position [93, 0]
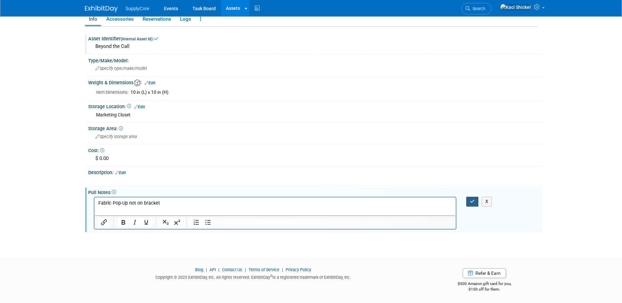
click at [470, 202] on icon "button" at bounding box center [472, 201] width 5 height 5
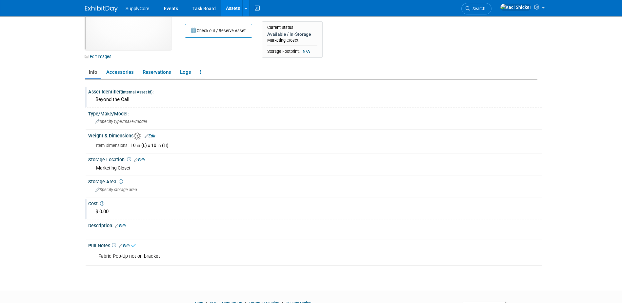
scroll to position [0, 0]
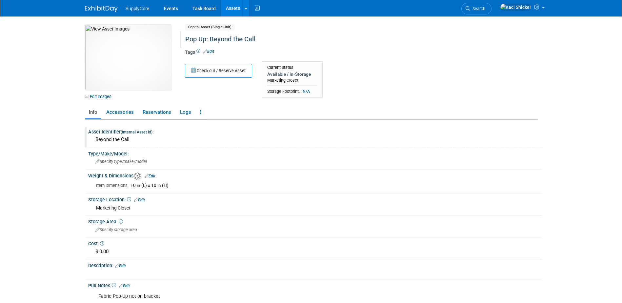
click at [231, 7] on link "Assets" at bounding box center [233, 8] width 24 height 16
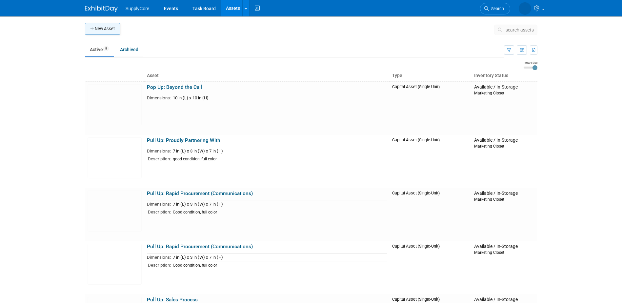
click at [103, 33] on button "New Asset" at bounding box center [102, 29] width 35 height 12
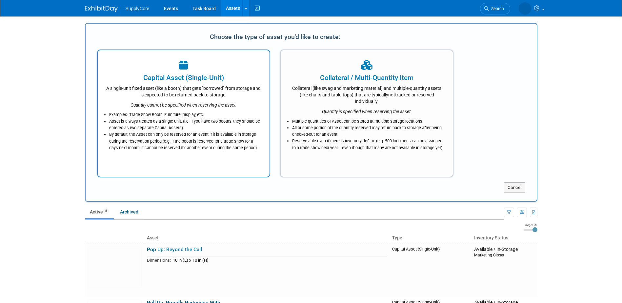
click at [178, 98] on div "Quantity cannot be specified when reserving the asset." at bounding box center [184, 103] width 156 height 10
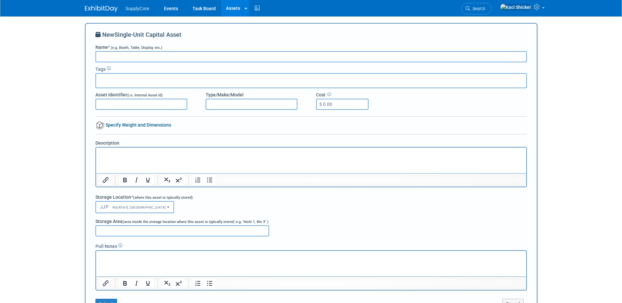
click at [212, 58] on input "Name * (e.g. Booth, Table, Display, etc.)" at bounding box center [311, 56] width 432 height 11
type input "Pop-Up: Readiness Anywhere"
click at [118, 104] on input "Asset Identifier (i.e. Internal Asset Id)" at bounding box center [141, 104] width 92 height 11
type input "Readiness Anywhere"
click at [118, 123] on link "Specify Weight and Dimensions" at bounding box center [133, 124] width 76 height 5
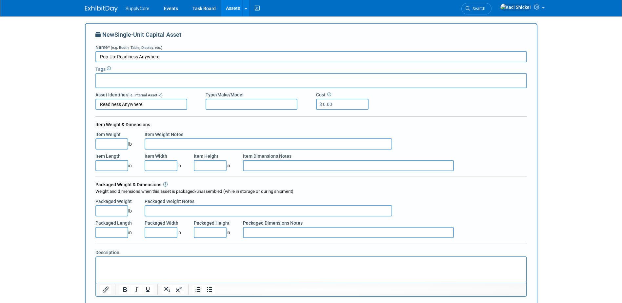
click at [110, 166] on input "Item Length" at bounding box center [111, 165] width 33 height 11
type input "8.00"
click at [202, 166] on input "Item Height" at bounding box center [210, 165] width 33 height 11
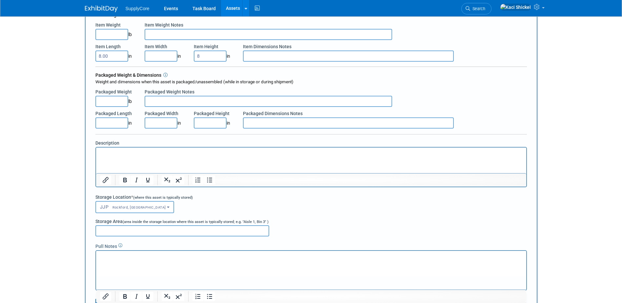
scroll to position [131, 0]
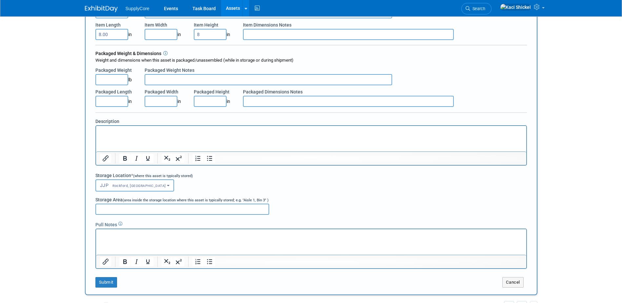
type input "8.00"
click at [110, 132] on p "Rich Text Area. Press ALT-0 for help." at bounding box center [311, 131] width 423 height 7
click at [114, 185] on span "Rockford, [GEOGRAPHIC_DATA]" at bounding box center [137, 186] width 57 height 4
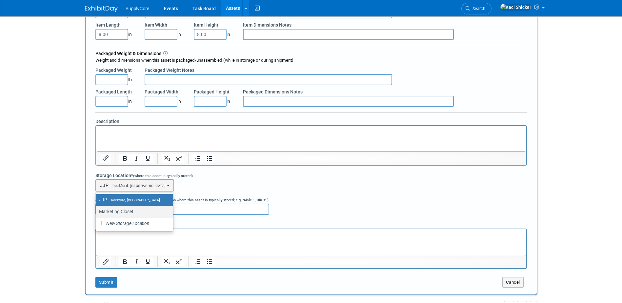
click at [121, 210] on label "Marketing Closet" at bounding box center [133, 211] width 68 height 9
click at [97, 210] on input "Marketing Closet" at bounding box center [95, 212] width 4 height 4
select select "11223894"
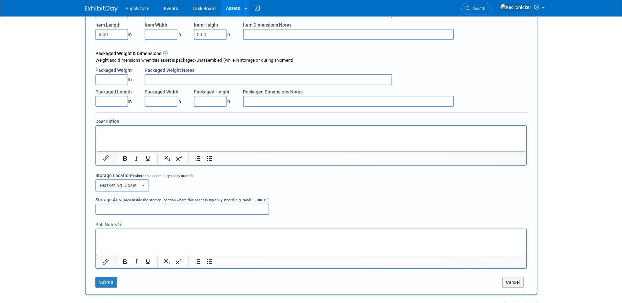
click at [116, 130] on p "Rich Text Area. Press ALT-0 for help." at bounding box center [311, 131] width 423 height 7
click at [110, 281] on button "Submit" at bounding box center [106, 282] width 22 height 10
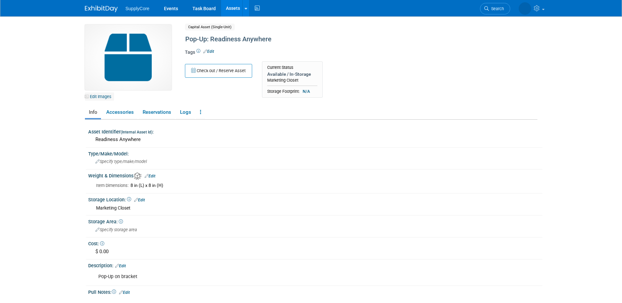
click at [99, 94] on link "Edit Images" at bounding box center [99, 97] width 29 height 8
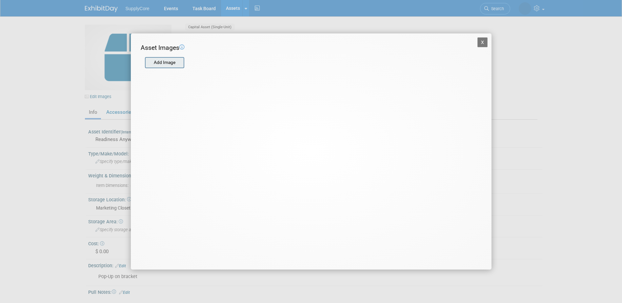
click at [164, 57] on div "Add Image" at bounding box center [164, 62] width 39 height 11
click at [165, 64] on input "file" at bounding box center [145, 63] width 78 height 10
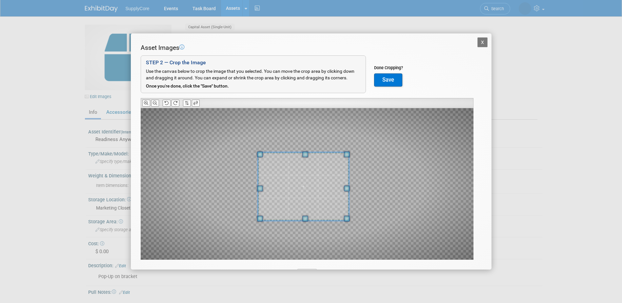
click at [329, 192] on span at bounding box center [303, 186] width 91 height 69
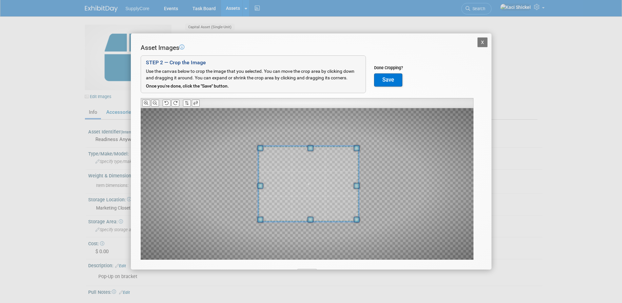
click at [353, 146] on div at bounding box center [308, 184] width 101 height 76
click at [340, 184] on span at bounding box center [305, 183] width 101 height 76
click at [358, 146] on span at bounding box center [357, 144] width 6 height 6
click at [349, 172] on span at bounding box center [305, 181] width 105 height 79
click at [388, 83] on button "Save" at bounding box center [388, 79] width 28 height 13
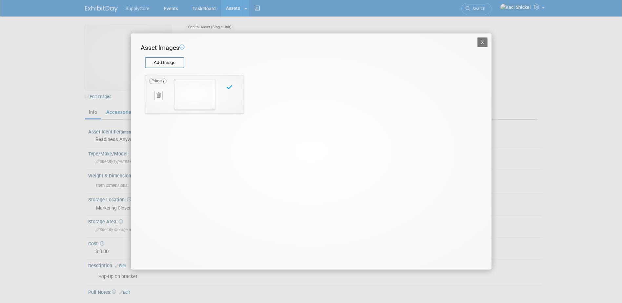
click at [479, 41] on button "X" at bounding box center [483, 42] width 10 height 10
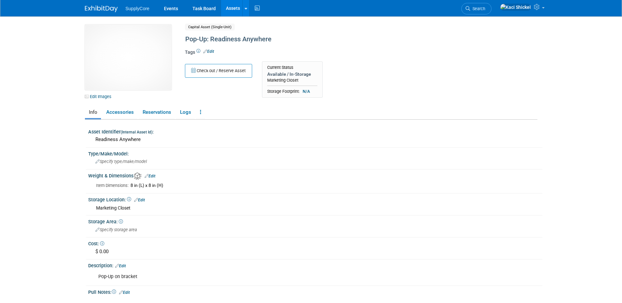
click at [231, 12] on link "Assets" at bounding box center [233, 8] width 24 height 16
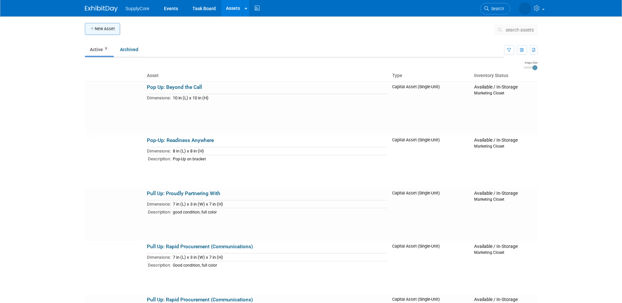
click at [105, 28] on button "New Asset" at bounding box center [102, 29] width 35 height 12
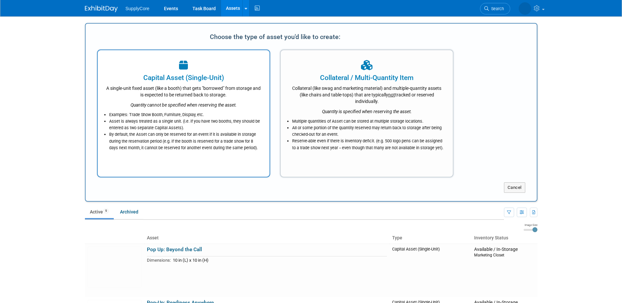
click at [165, 88] on div "A single-unit fixed asset (like a booth) that gets "borrowed" from storage and …" at bounding box center [184, 90] width 156 height 15
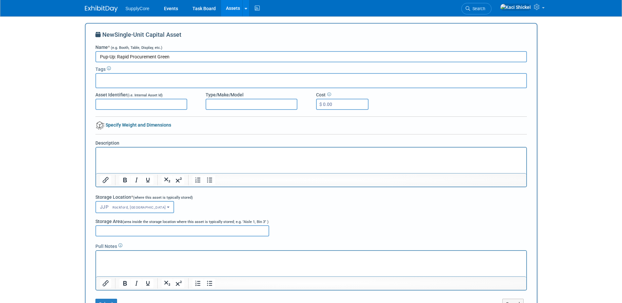
type input "Pup-Up: Rapid Procurement Green"
click at [121, 104] on input "Asset Identifier (i.e. Internal Asset Id)" at bounding box center [141, 104] width 92 height 11
type input "Rapid Procurement"
click at [122, 124] on link "Specify Weight and Dimensions" at bounding box center [133, 124] width 76 height 5
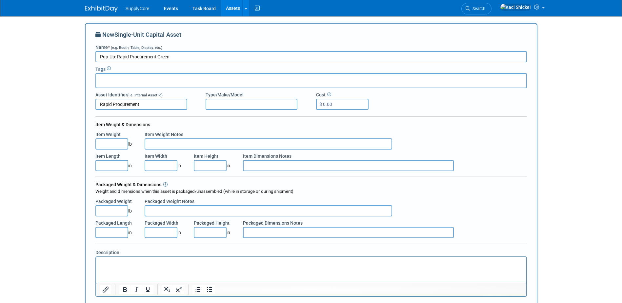
click at [116, 162] on input "Item Length" at bounding box center [111, 165] width 33 height 11
type input "10.00"
click at [212, 168] on input "Item Height" at bounding box center [210, 165] width 33 height 11
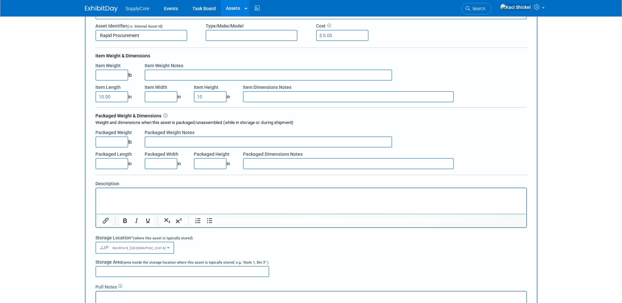
scroll to position [131, 0]
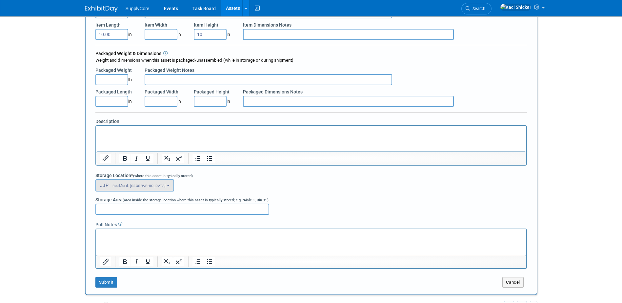
type input "10.00"
click at [125, 185] on span "Rockford, IL" at bounding box center [137, 186] width 57 height 4
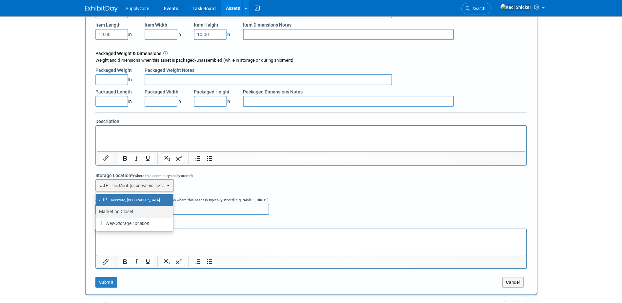
click at [132, 211] on label "Marketing Closet" at bounding box center [133, 211] width 68 height 9
click at [97, 211] on input "Marketing Closet" at bounding box center [95, 212] width 4 height 4
select select "11223894"
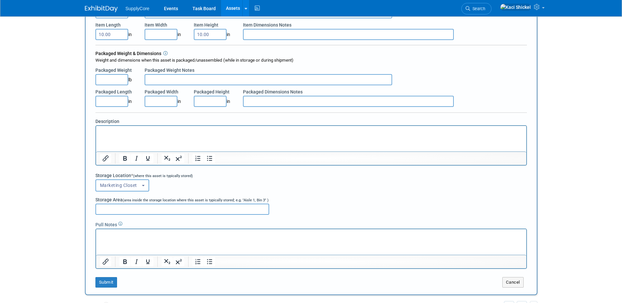
click at [105, 132] on p "Rich Text Area. Press ALT-0 for help." at bounding box center [311, 131] width 423 height 7
click at [118, 131] on p "Fabric pup-up on bracket" at bounding box center [311, 131] width 423 height 7
click at [153, 132] on p "Fabric pop-up on bracket" at bounding box center [311, 131] width 423 height 7
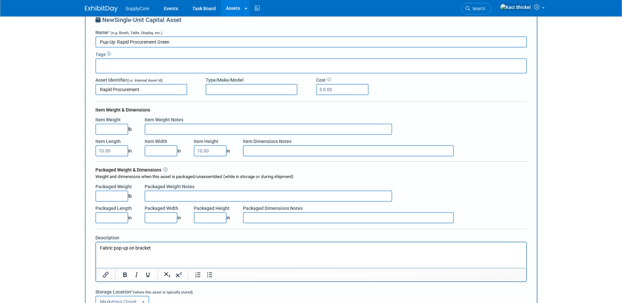
scroll to position [0, 0]
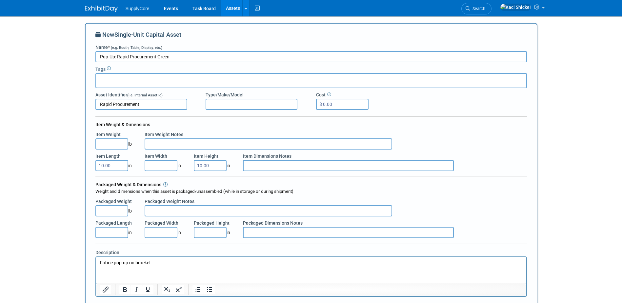
click at [106, 57] on input "Pup-Up: Rapid Procurement Green" at bounding box center [311, 56] width 432 height 11
click at [187, 54] on input "Pop-Up: Rapid Procurement Green" at bounding box center [311, 56] width 432 height 11
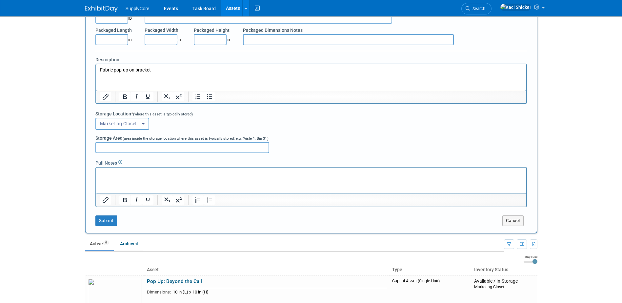
scroll to position [197, 0]
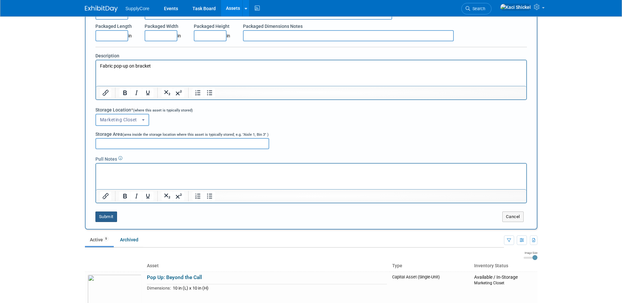
type input "Pop-Up: Rapid Procurement Green"
click at [111, 218] on button "Submit" at bounding box center [106, 217] width 22 height 10
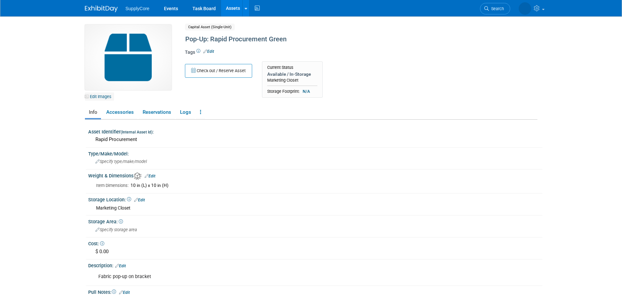
click at [101, 98] on link "Edit Images" at bounding box center [99, 97] width 29 height 8
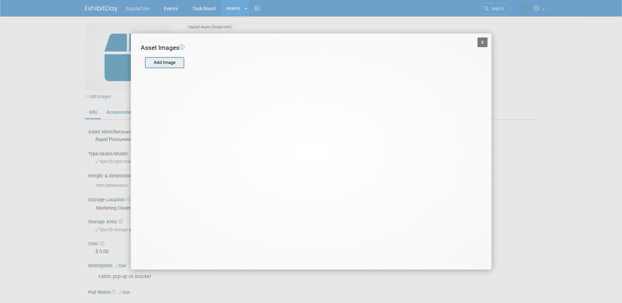
click at [163, 62] on input "file" at bounding box center [145, 63] width 78 height 10
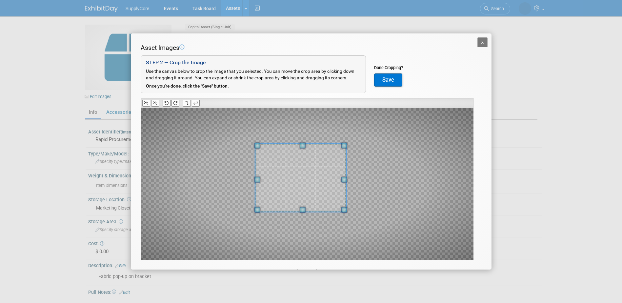
click at [299, 173] on span at bounding box center [300, 177] width 91 height 69
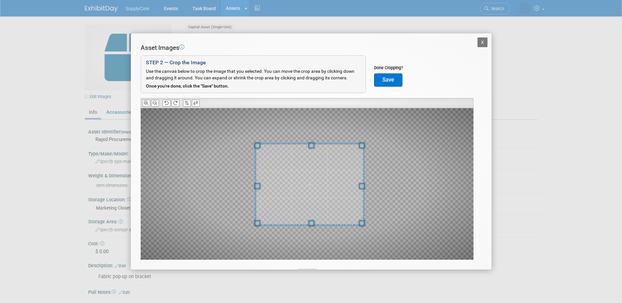
click at [363, 226] on span at bounding box center [362, 223] width 6 height 6
click at [346, 206] on span at bounding box center [309, 179] width 109 height 82
click at [393, 80] on button "Save" at bounding box center [388, 79] width 28 height 13
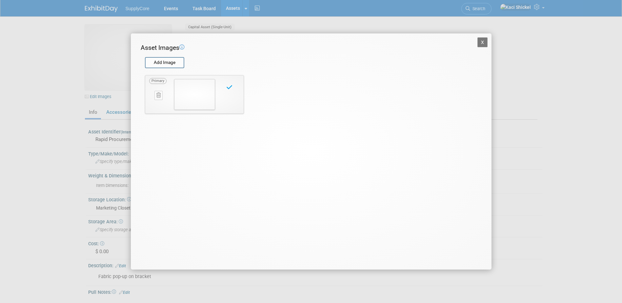
click at [484, 41] on button "X" at bounding box center [483, 42] width 10 height 10
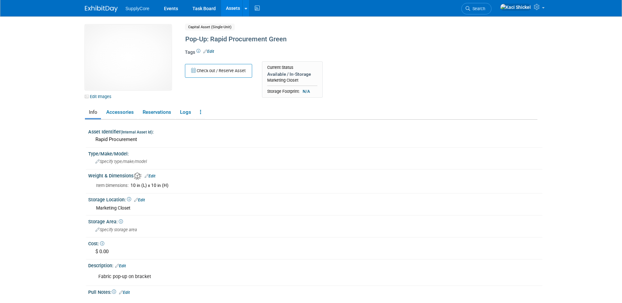
click at [232, 10] on link "Assets" at bounding box center [233, 8] width 24 height 16
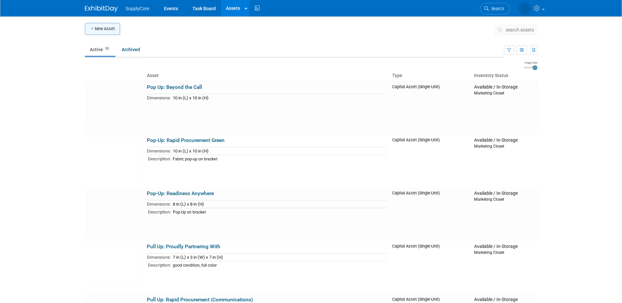
click at [106, 26] on button "New Asset" at bounding box center [102, 29] width 35 height 12
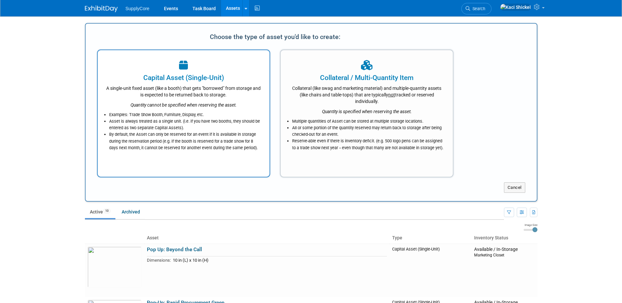
click at [158, 103] on icon "Quantity cannot be specified when reserving the asset." at bounding box center [184, 104] width 106 height 5
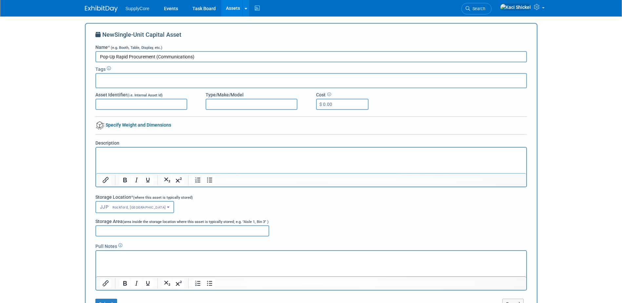
type input "Pop-Up Rapid Procurement (Communications)"
click at [113, 102] on input "Asset Identifier (i.e. Internal Asset Id)" at bounding box center [141, 104] width 92 height 11
type input "Rapid Procurement"
click at [156, 126] on link "Specify Weight and Dimensions" at bounding box center [133, 124] width 76 height 5
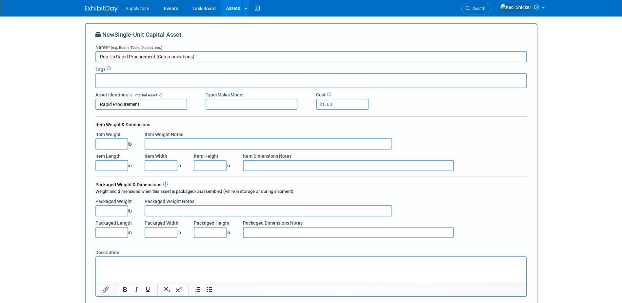
click at [116, 164] on input "Item Length" at bounding box center [111, 165] width 33 height 11
type input "10.00"
select select "11223894"
type input "10.00"
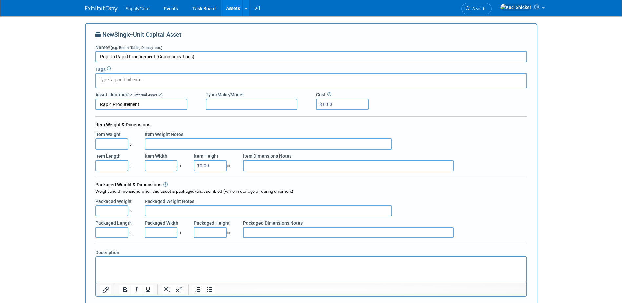
type input "10.00"
click at [118, 167] on input "Item Length" at bounding box center [111, 165] width 33 height 11
type input "10.00"
click at [205, 168] on input "10.00" at bounding box center [210, 165] width 33 height 11
type input "10.00"
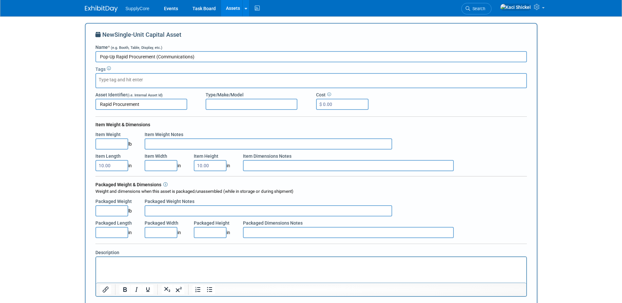
click at [169, 185] on div "Packaged Weight & Dimensions (Per Unit) Weight and dimensions when this asset i…" at bounding box center [311, 185] width 432 height 19
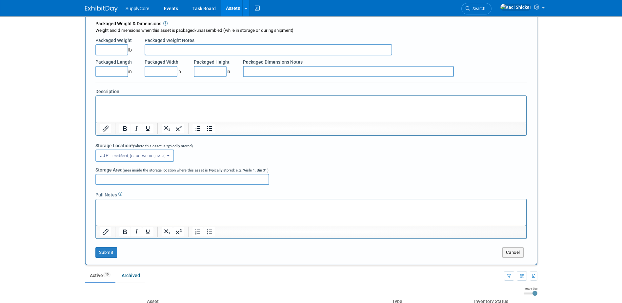
scroll to position [164, 0]
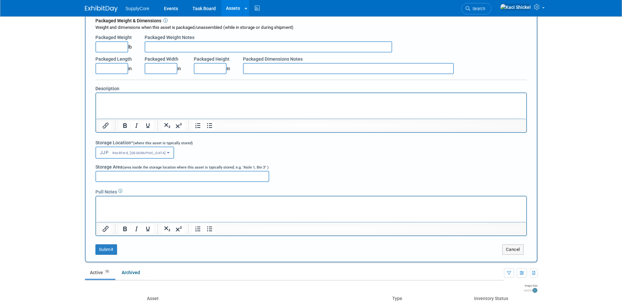
click at [125, 154] on span "Rockford, [GEOGRAPHIC_DATA]" at bounding box center [137, 153] width 57 height 4
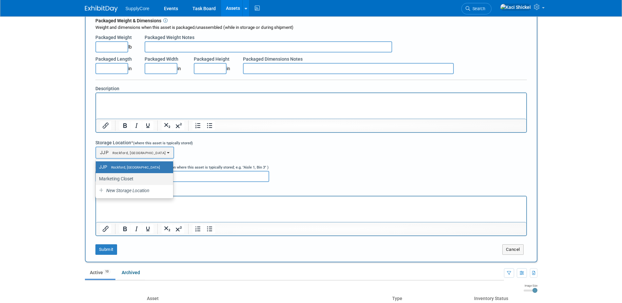
click at [127, 178] on label "Marketing Closet" at bounding box center [133, 179] width 68 height 9
click at [97, 178] on input "Marketing Closet" at bounding box center [95, 179] width 4 height 4
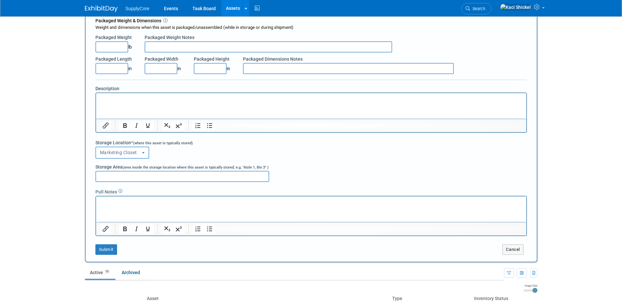
click at [111, 98] on p "Rich Text Area. Press ALT-0 for help." at bounding box center [311, 98] width 423 height 7
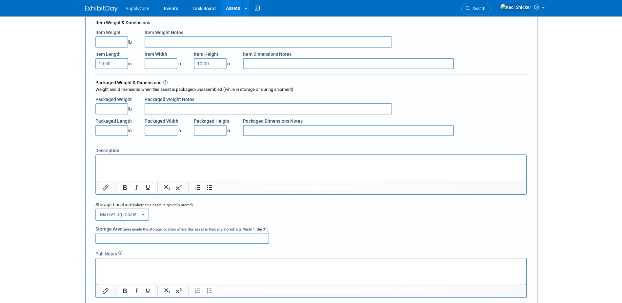
scroll to position [131, 0]
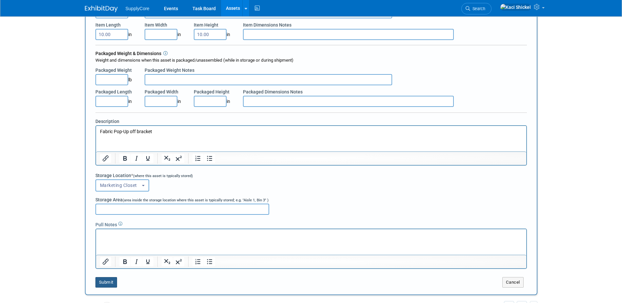
click at [107, 279] on button "Submit" at bounding box center [106, 282] width 22 height 10
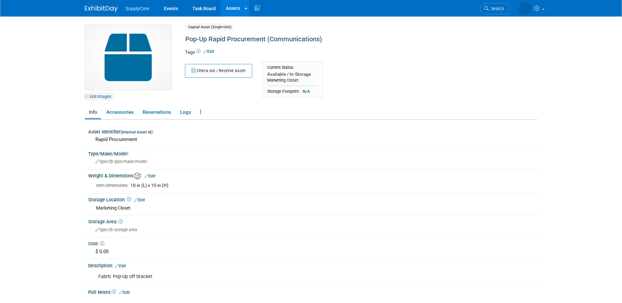
click at [100, 98] on link "Edit Images" at bounding box center [99, 97] width 29 height 8
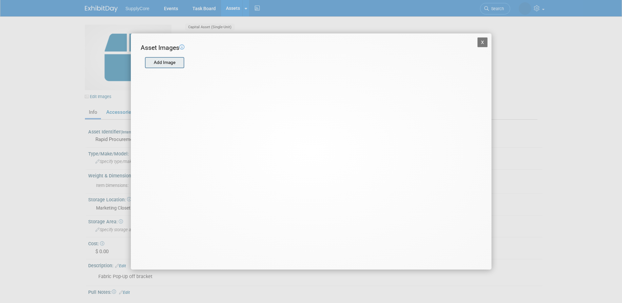
click at [165, 63] on input "file" at bounding box center [145, 63] width 78 height 10
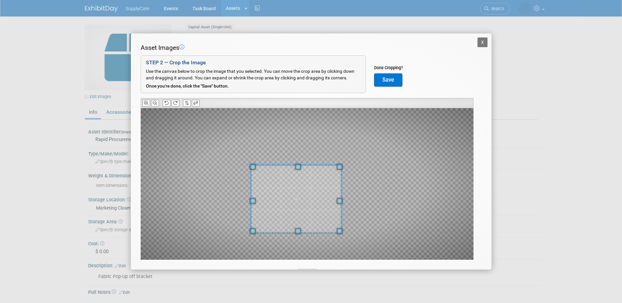
click at [285, 211] on span at bounding box center [296, 199] width 91 height 69
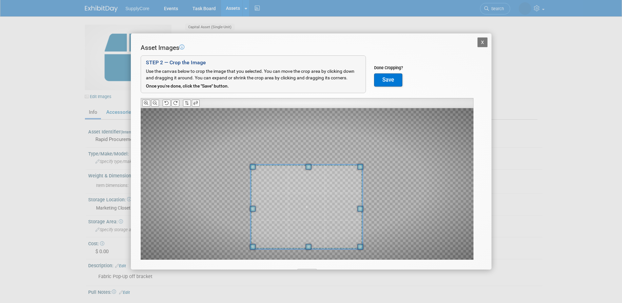
click at [362, 249] on span at bounding box center [361, 247] width 6 height 6
click at [396, 80] on button "Save" at bounding box center [388, 79] width 28 height 13
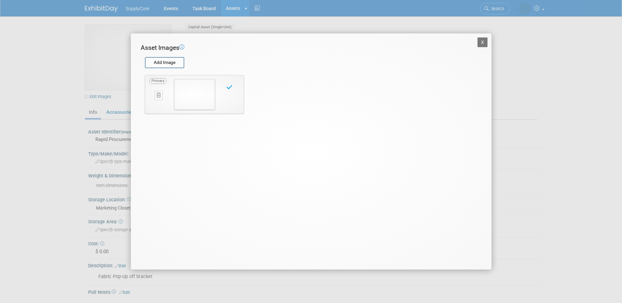
click at [483, 43] on button "X" at bounding box center [483, 42] width 10 height 10
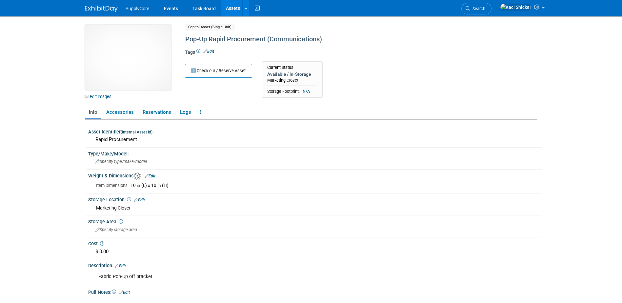
click at [227, 8] on link "Assets" at bounding box center [233, 8] width 24 height 16
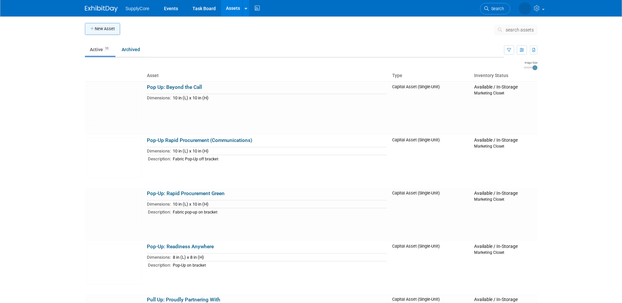
click at [111, 28] on button "New Asset" at bounding box center [102, 29] width 35 height 12
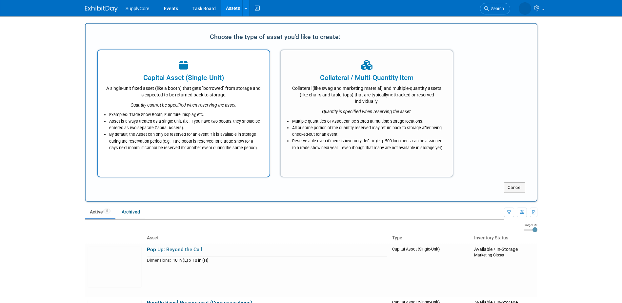
click at [166, 83] on div "A single-unit fixed asset (like a booth) that gets "borrowed" from storage and …" at bounding box center [184, 90] width 156 height 15
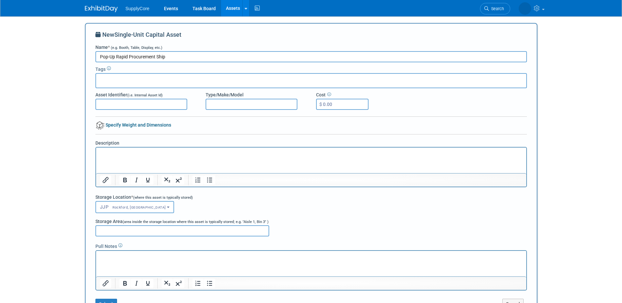
type input "Pop-Up Rapid Procurement Ship"
click at [114, 106] on input "Asset Identifier (i.e. Internal Asset Id)" at bounding box center [141, 104] width 92 height 11
type input "Rapid Procurement"
click at [125, 125] on link "Specify Weight and Dimensions" at bounding box center [133, 124] width 76 height 5
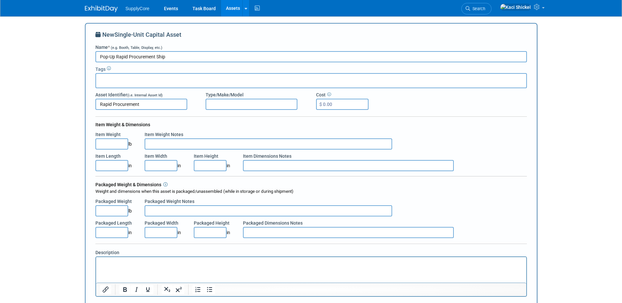
click at [115, 167] on input "Item Length" at bounding box center [111, 165] width 33 height 11
type input "10.00"
click at [205, 165] on input "Item Height" at bounding box center [210, 165] width 33 height 11
type input "10.00"
click at [135, 263] on p "Rich Text Area. Press ALT-0 for help." at bounding box center [311, 262] width 423 height 7
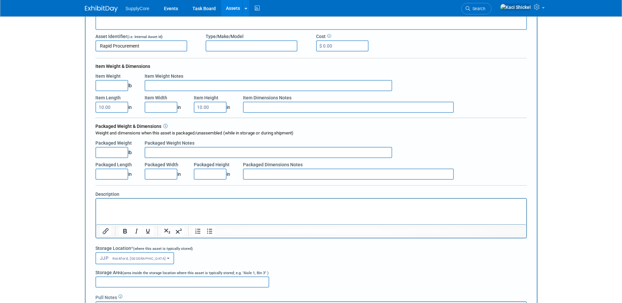
scroll to position [66, 0]
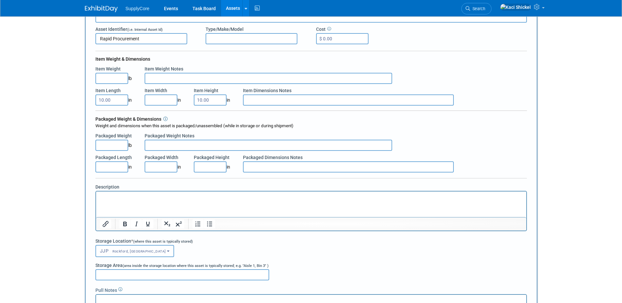
click at [116, 249] on span "Rockford, [GEOGRAPHIC_DATA]" at bounding box center [137, 251] width 57 height 4
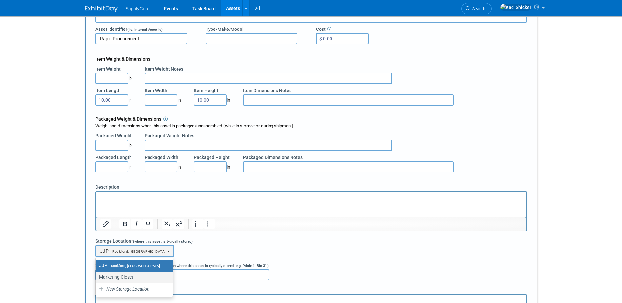
click at [122, 274] on label "Marketing Closet" at bounding box center [133, 277] width 68 height 9
click at [97, 275] on input "Marketing Closet" at bounding box center [95, 277] width 4 height 4
select select "11223894"
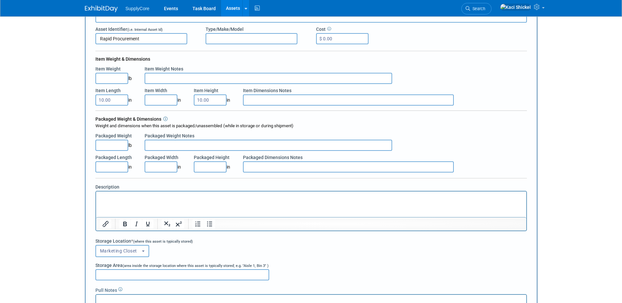
click at [103, 195] on p "Rich Text Area. Press ALT-0 for help." at bounding box center [311, 197] width 423 height 7
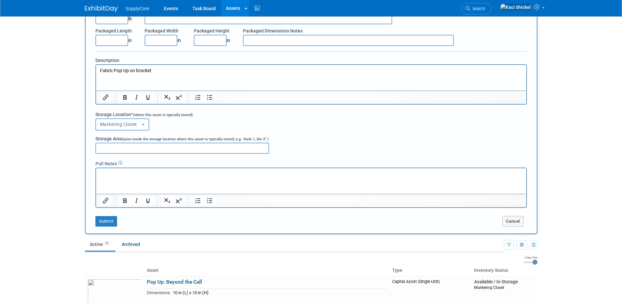
scroll to position [197, 0]
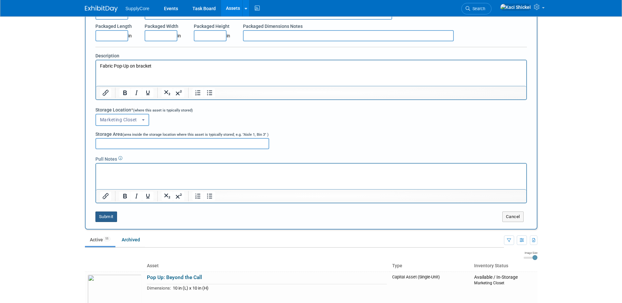
click at [106, 213] on button "Submit" at bounding box center [106, 217] width 22 height 10
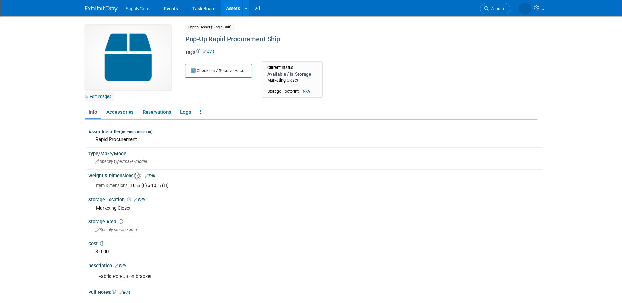
click at [103, 98] on link "Edit Images" at bounding box center [99, 97] width 29 height 8
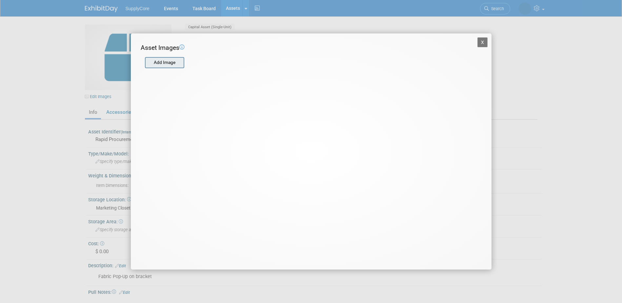
click at [173, 63] on input "file" at bounding box center [145, 63] width 78 height 10
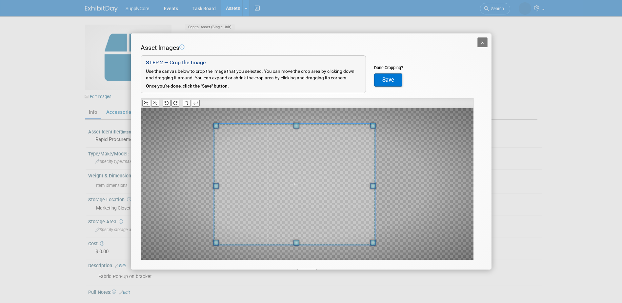
click at [345, 189] on span at bounding box center [294, 184] width 161 height 121
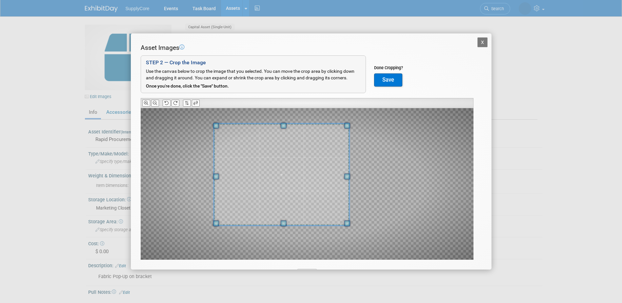
click at [349, 233] on div at bounding box center [307, 184] width 333 height 152
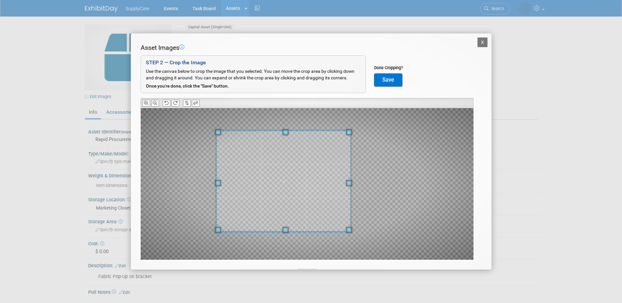
click at [336, 207] on span at bounding box center [283, 181] width 135 height 102
click at [392, 80] on button "Save" at bounding box center [388, 79] width 28 height 13
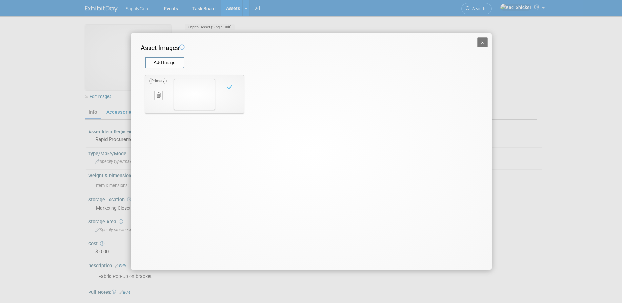
click at [483, 40] on button "X" at bounding box center [483, 42] width 10 height 10
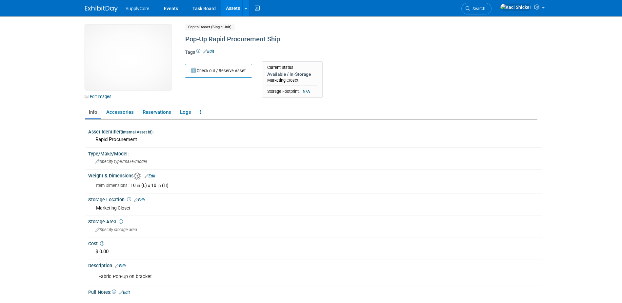
click at [233, 9] on link "Assets" at bounding box center [233, 8] width 24 height 16
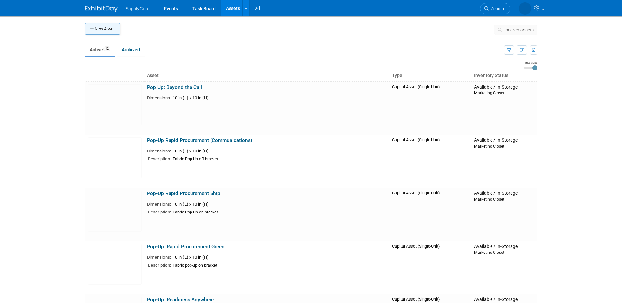
click at [102, 27] on button "New Asset" at bounding box center [102, 29] width 35 height 12
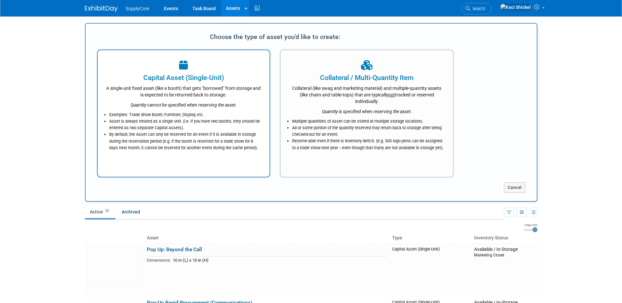
click at [147, 108] on div "Quantity cannot be specified when reserving the asset." at bounding box center [184, 103] width 156 height 10
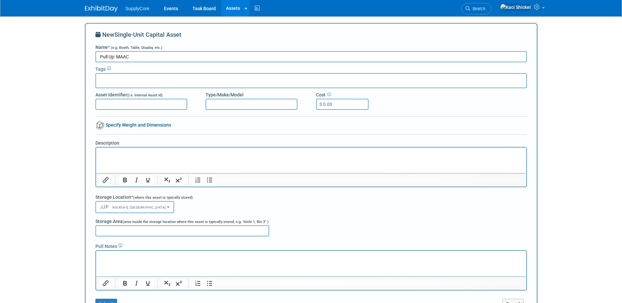
type input "Pull Up: MAAC"
click at [123, 105] on input "Asset Identifier (i.e. Internal Asset Id)" at bounding box center [141, 104] width 92 height 11
type input "MAAC"
click at [154, 124] on link "Specify Weight and Dimensions" at bounding box center [133, 124] width 76 height 5
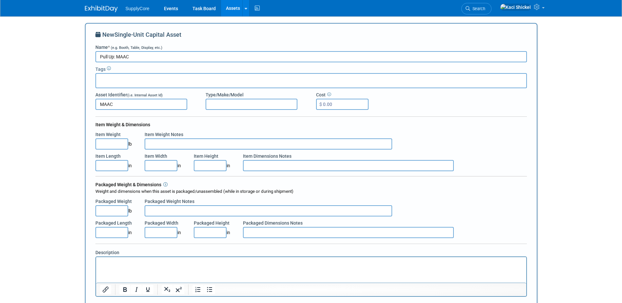
click at [109, 166] on input "Item Length" at bounding box center [111, 165] width 33 height 11
type input "7.00"
type input "3.00"
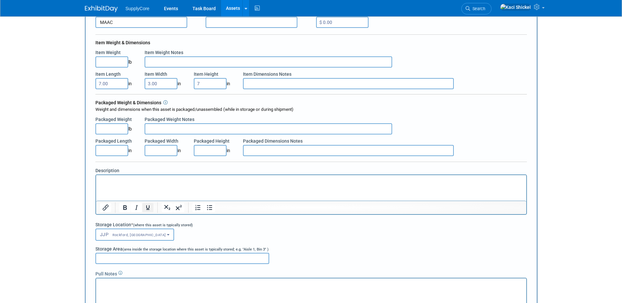
scroll to position [98, 0]
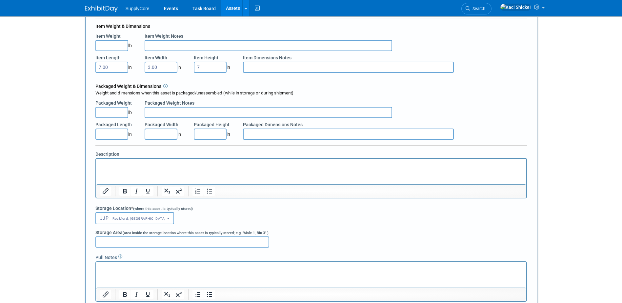
type input "7.00"
click at [115, 165] on p "Rich Text Area. Press ALT-0 for help." at bounding box center [311, 164] width 423 height 7
click at [109, 218] on span "Rockford, [GEOGRAPHIC_DATA]" at bounding box center [137, 219] width 57 height 4
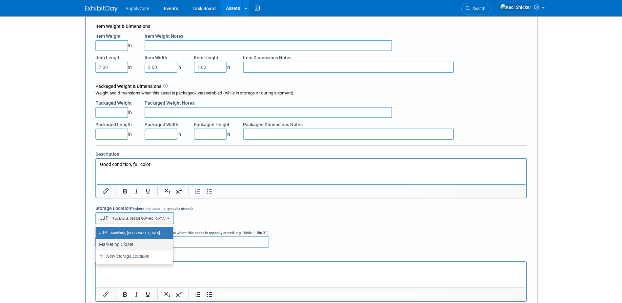
click at [125, 241] on label "Marketing Closet" at bounding box center [133, 244] width 68 height 9
click at [97, 242] on input "Marketing Closet" at bounding box center [95, 244] width 4 height 4
select select "11223894"
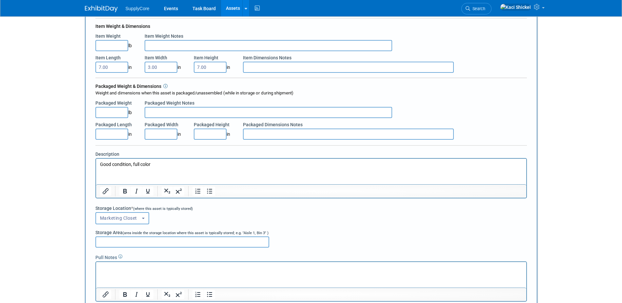
scroll to position [131, 0]
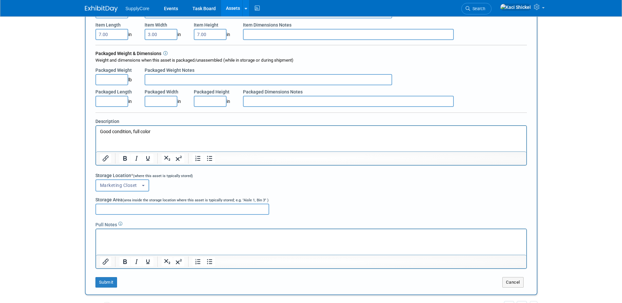
click at [106, 233] on p "Rich Text Area. Press ALT-0 for help." at bounding box center [311, 235] width 423 height 7
click at [105, 282] on button "Submit" at bounding box center [106, 282] width 22 height 10
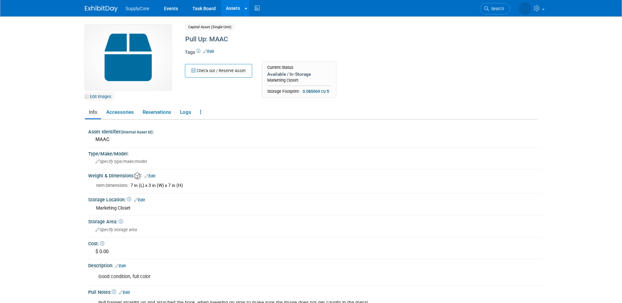
click at [106, 95] on link "Edit Images" at bounding box center [99, 97] width 29 height 8
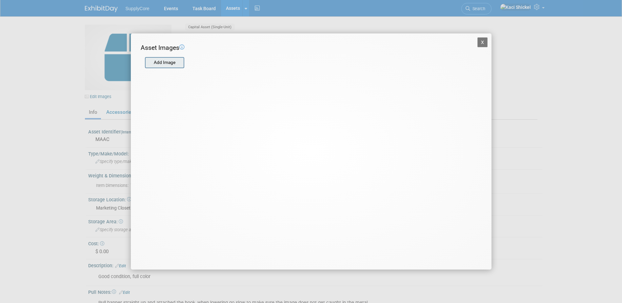
click at [167, 64] on input "file" at bounding box center [145, 63] width 78 height 10
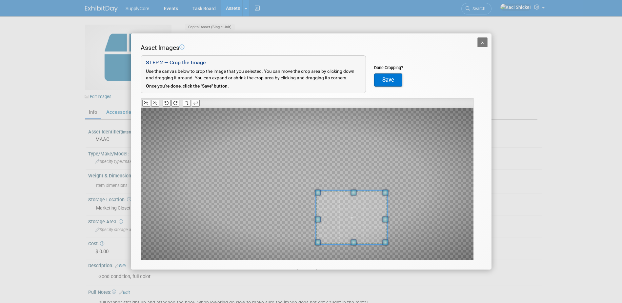
click at [355, 196] on div at bounding box center [352, 218] width 72 height 54
click at [355, 196] on span at bounding box center [354, 199] width 6 height 6
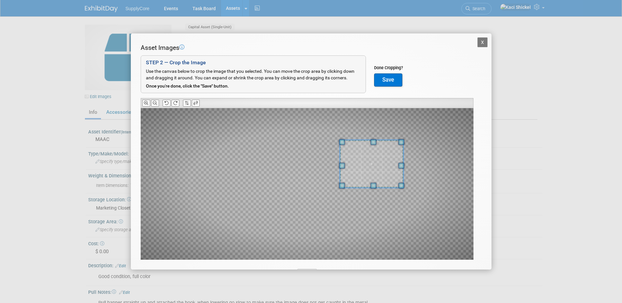
click at [374, 163] on span at bounding box center [372, 164] width 64 height 48
click at [353, 151] on span at bounding box center [352, 150] width 6 height 6
click at [377, 172] on span at bounding box center [372, 161] width 53 height 40
click at [377, 194] on span at bounding box center [375, 192] width 6 height 6
click at [376, 180] on span at bounding box center [373, 165] width 70 height 53
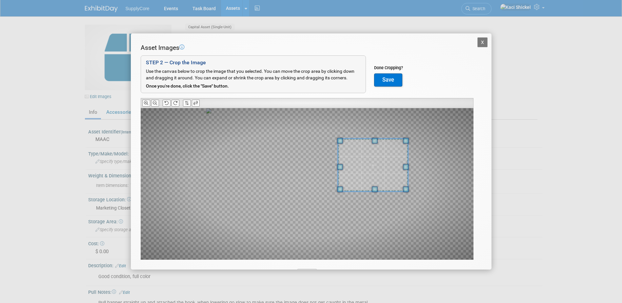
click at [383, 78] on button "Save" at bounding box center [388, 79] width 28 height 13
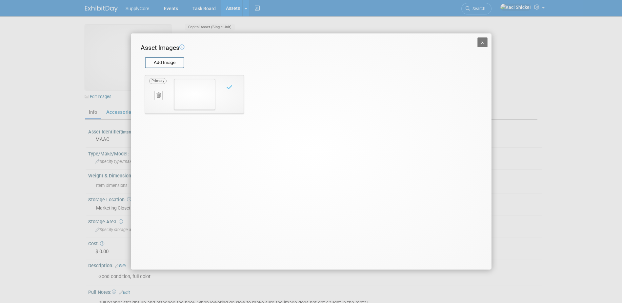
click at [484, 43] on button "X" at bounding box center [483, 42] width 10 height 10
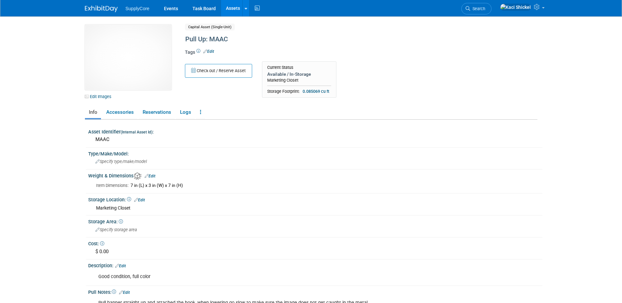
click at [234, 7] on link "Assets" at bounding box center [233, 8] width 24 height 16
